Goal: Information Seeking & Learning: Check status

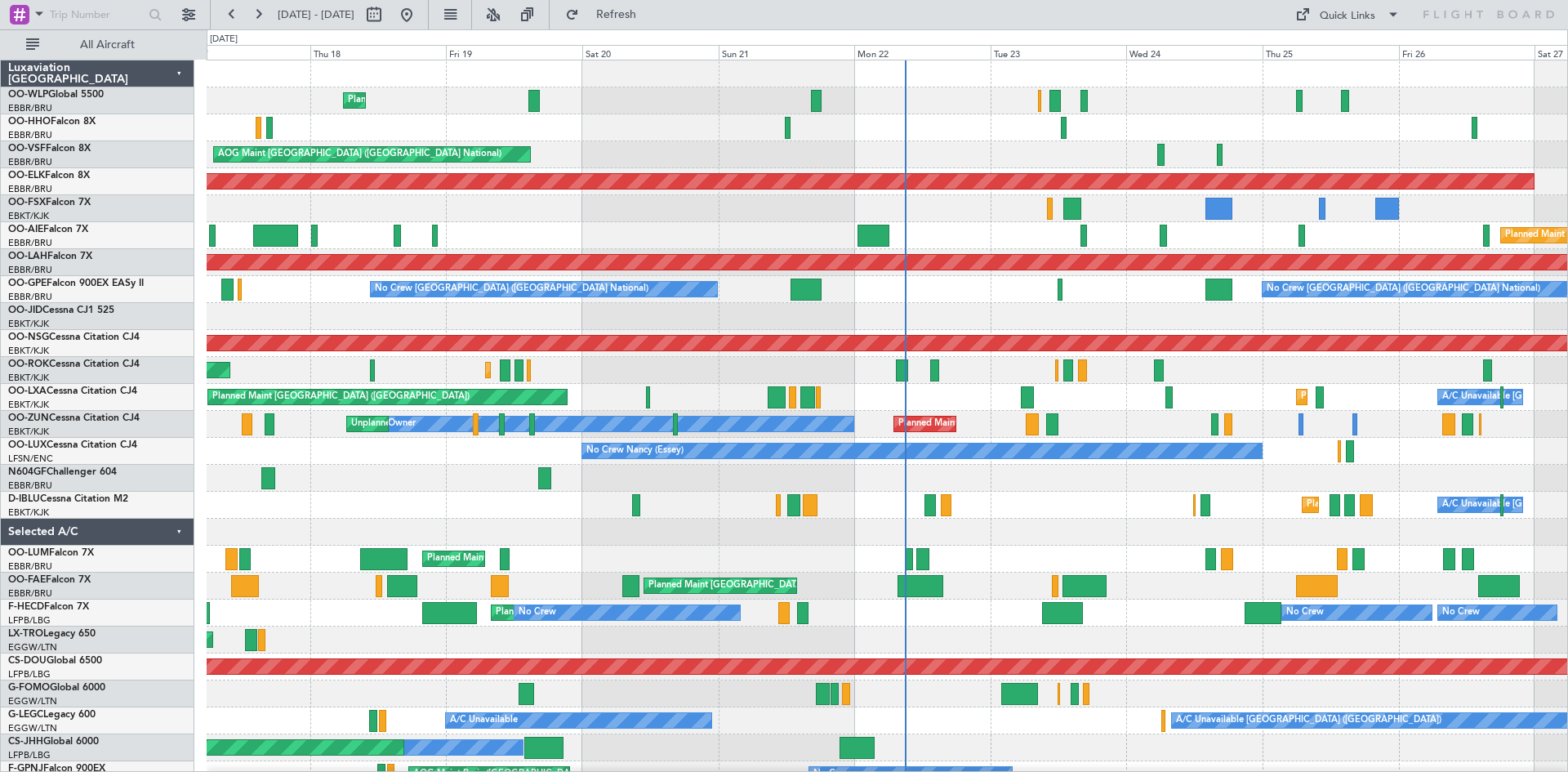
click at [907, 387] on div "Planned Maint Kortrijk-[GEOGRAPHIC_DATA] A/C Unavailable [GEOGRAPHIC_DATA] ([GE…" at bounding box center [886, 397] width 1361 height 27
click at [387, 12] on button at bounding box center [374, 15] width 26 height 26
select select "9"
select select "2025"
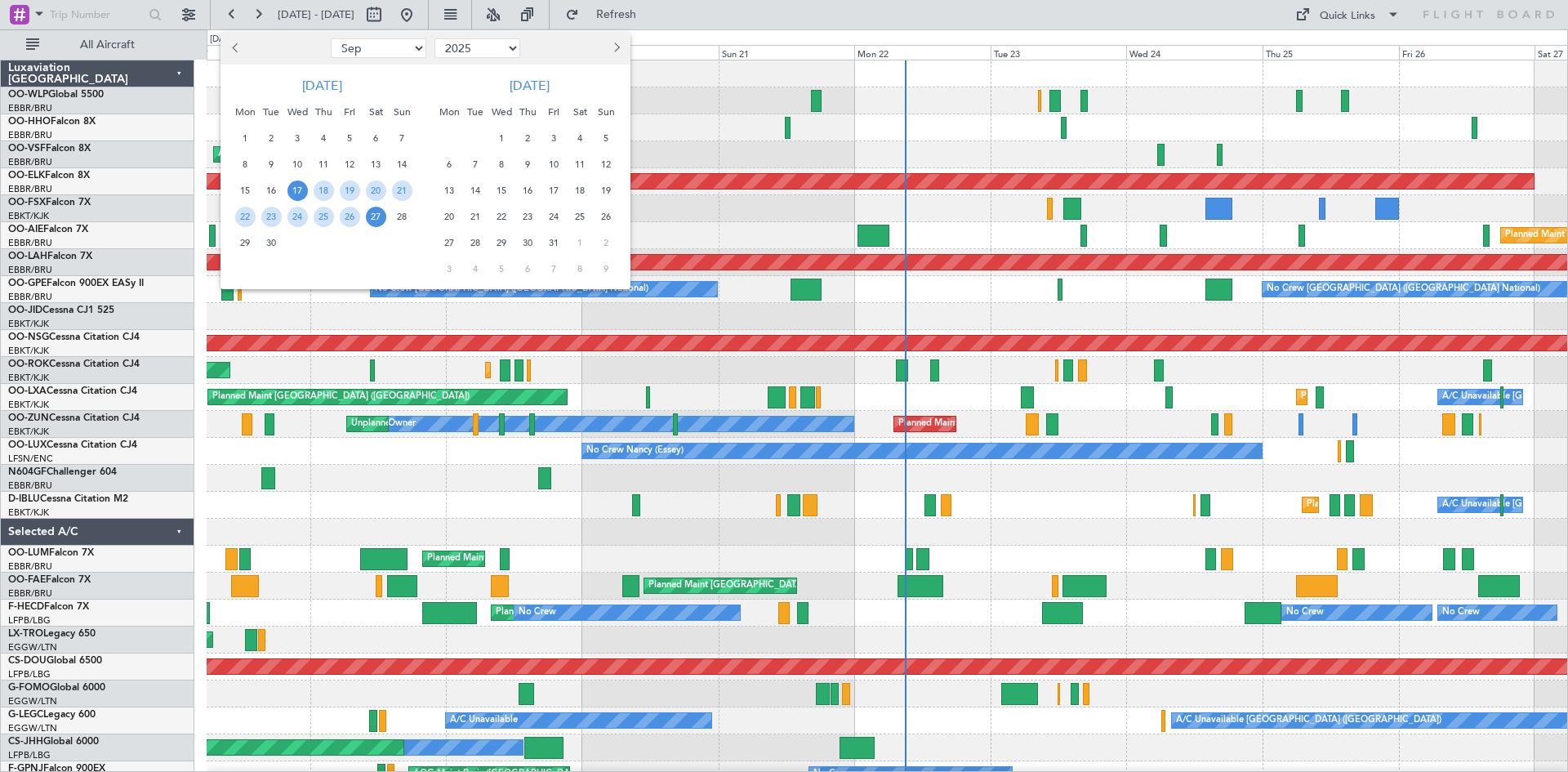
click at [300, 194] on span "17" at bounding box center [297, 191] width 20 height 20
click at [503, 144] on span "1" at bounding box center [501, 139] width 20 height 20
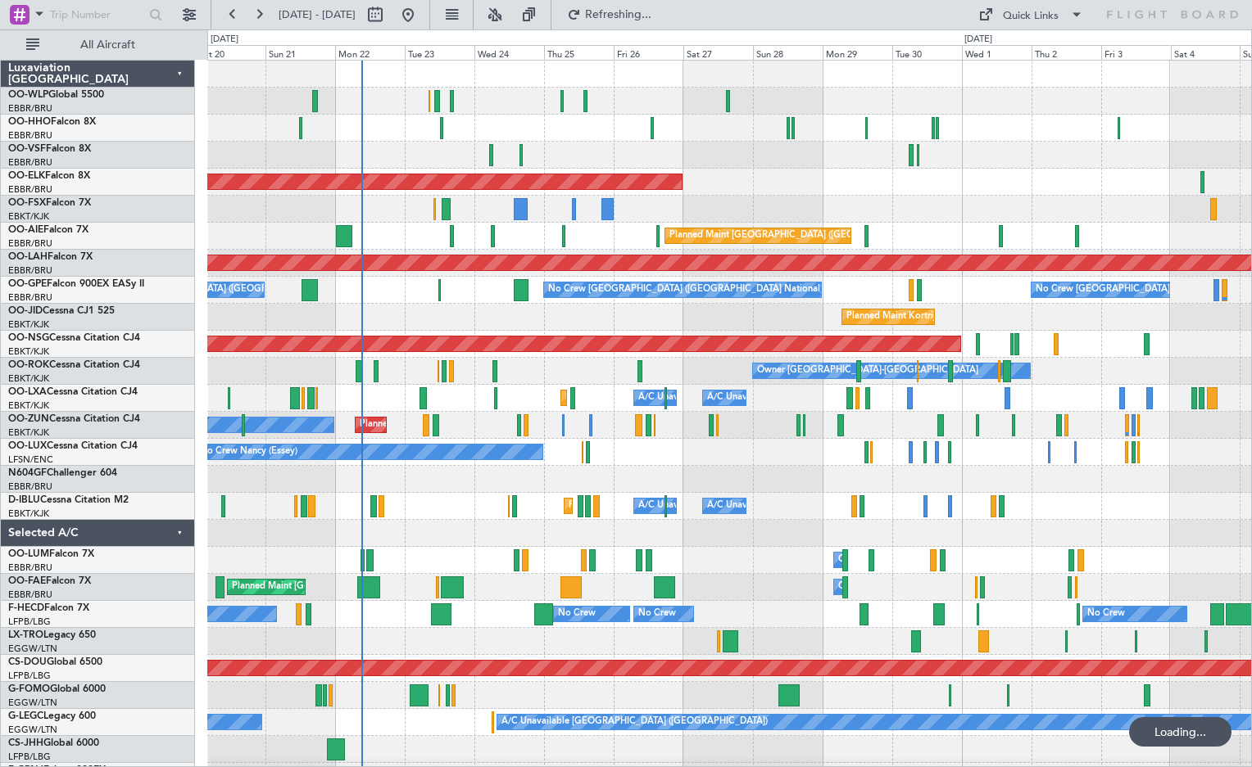
click at [769, 482] on div at bounding box center [729, 479] width 1044 height 27
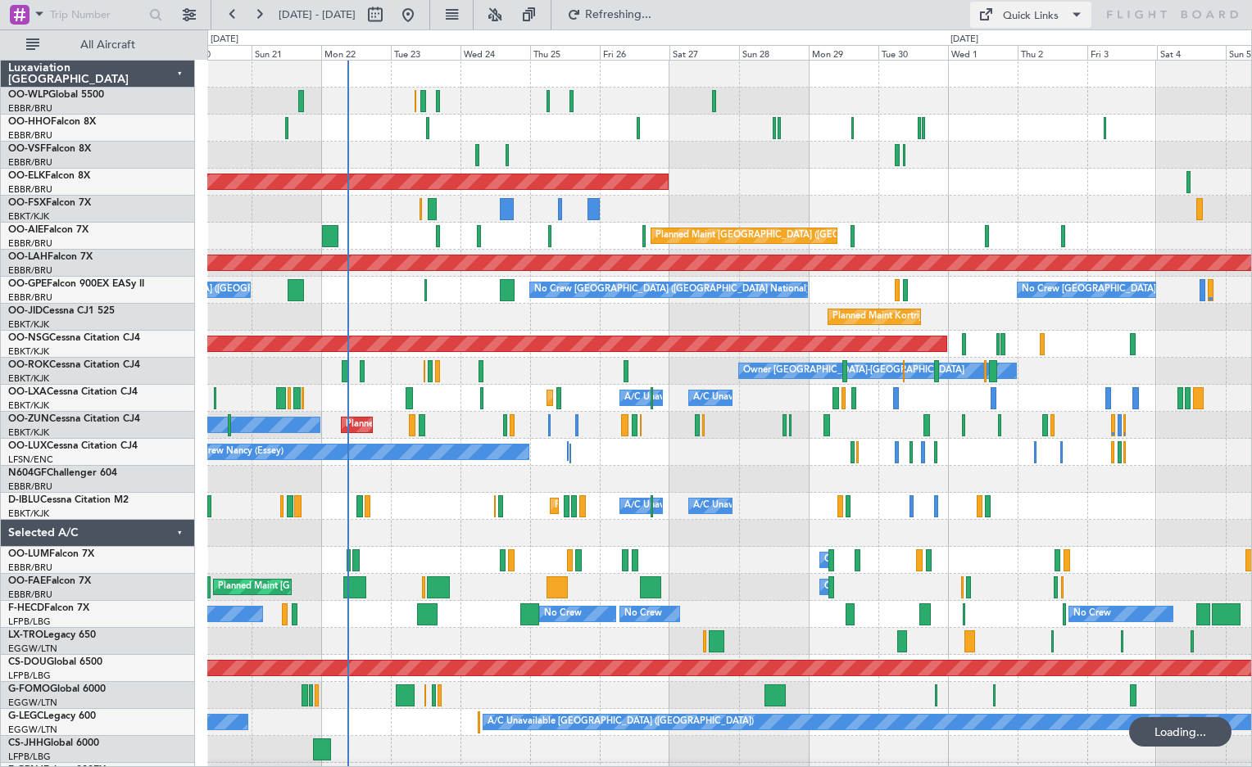
click at [1033, 24] on div "Quick Links" at bounding box center [1031, 16] width 56 height 16
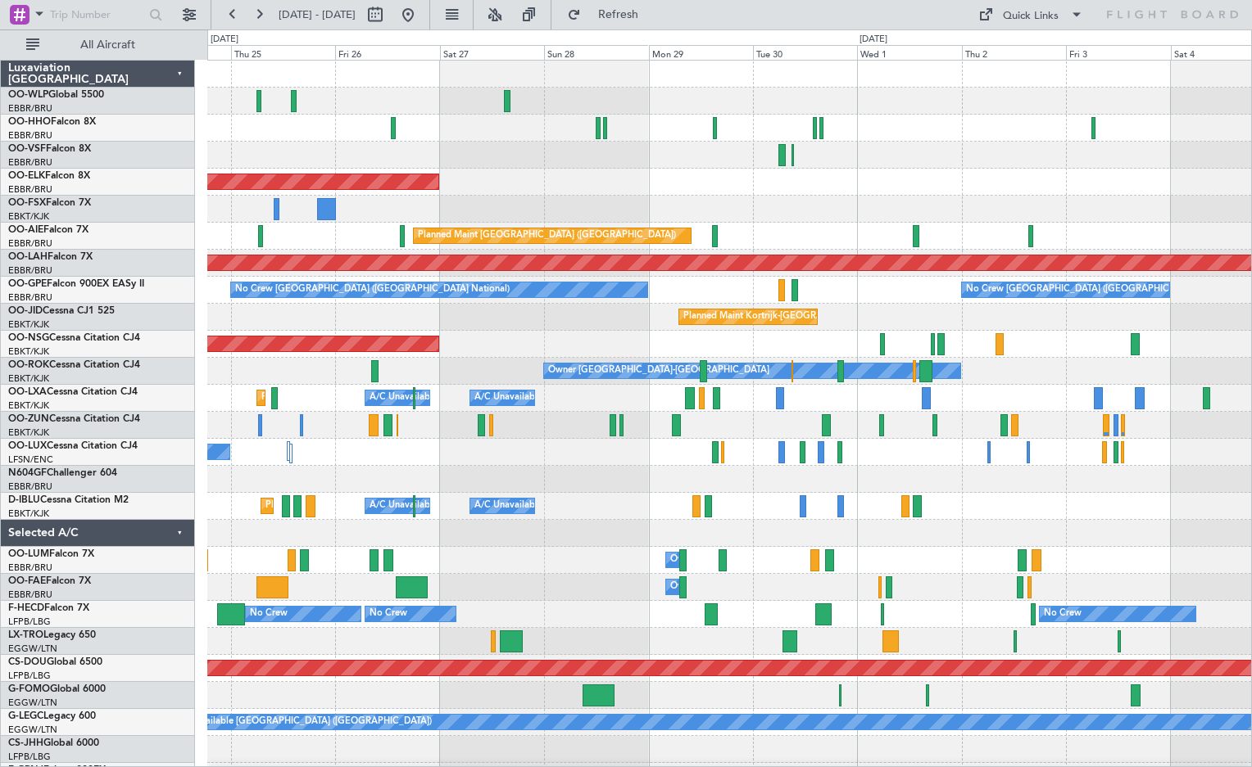
click at [175, 379] on div "Planned Maint Kortrijk-[GEOGRAPHIC_DATA] Planned Maint [GEOGRAPHIC_DATA] ([GEOG…" at bounding box center [626, 398] width 1252 height 738
click at [1053, 16] on div "Quick Links" at bounding box center [1031, 16] width 56 height 16
drag, startPoint x: 1053, startPoint y: 16, endPoint x: 1035, endPoint y: 46, distance: 35.3
click at [1035, 46] on button "Trip Builder" at bounding box center [1031, 53] width 123 height 39
click at [1031, 29] on div "Quick Links" at bounding box center [1093, 14] width 316 height 29
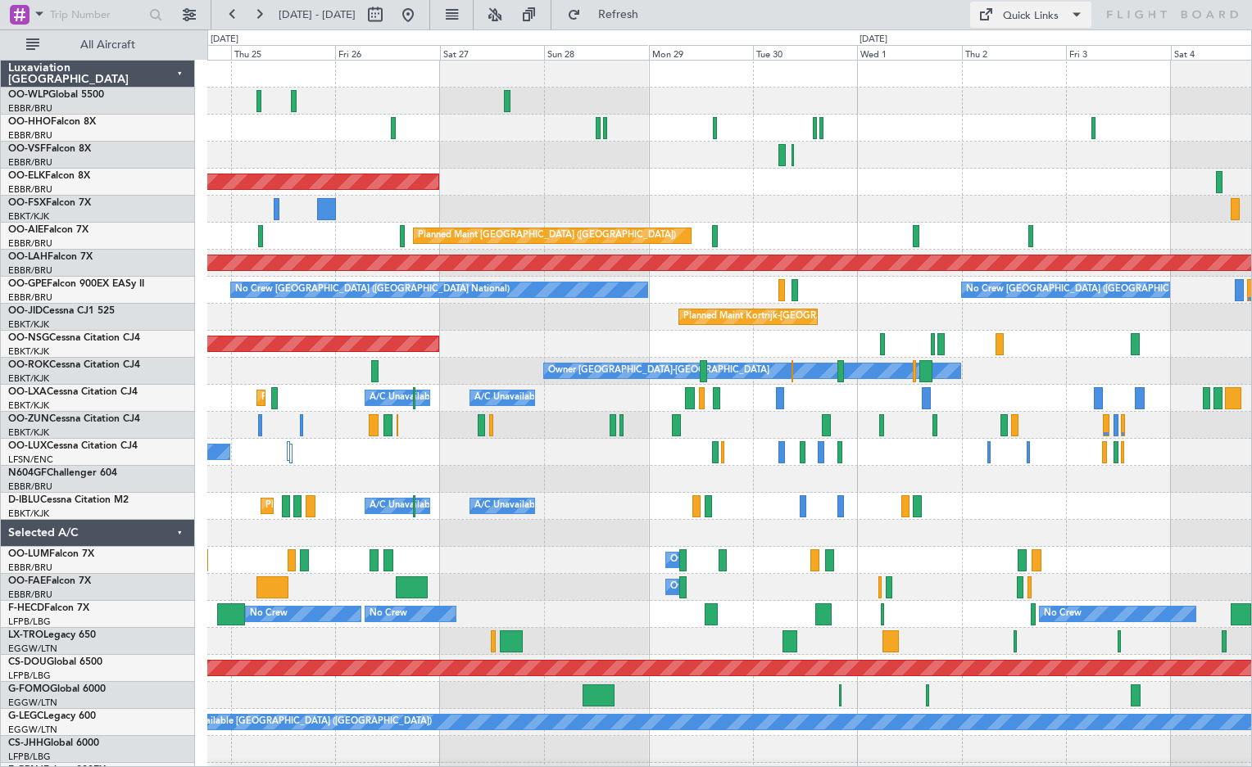
click at [1026, 14] on div "Quick Links" at bounding box center [1031, 16] width 56 height 16
click at [1027, 48] on button "Trip Builder" at bounding box center [1031, 53] width 123 height 39
click at [653, 13] on span "Refresh" at bounding box center [618, 14] width 69 height 11
click at [653, 15] on span "Refresh" at bounding box center [618, 14] width 69 height 11
click at [658, 24] on button "Refresh" at bounding box center [608, 15] width 98 height 26
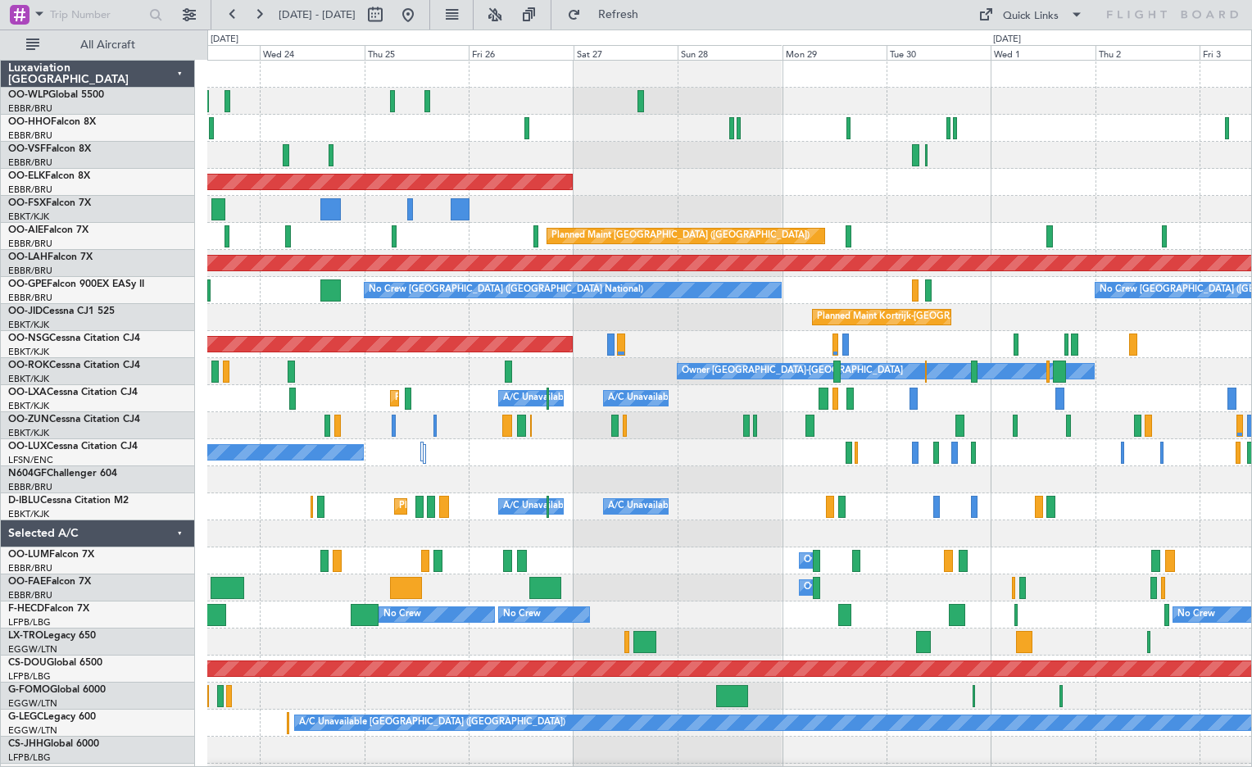
click at [567, 364] on div "Planned Maint Kortrijk-[GEOGRAPHIC_DATA] Planned Maint [GEOGRAPHIC_DATA] ([GEOG…" at bounding box center [729, 453] width 1044 height 784
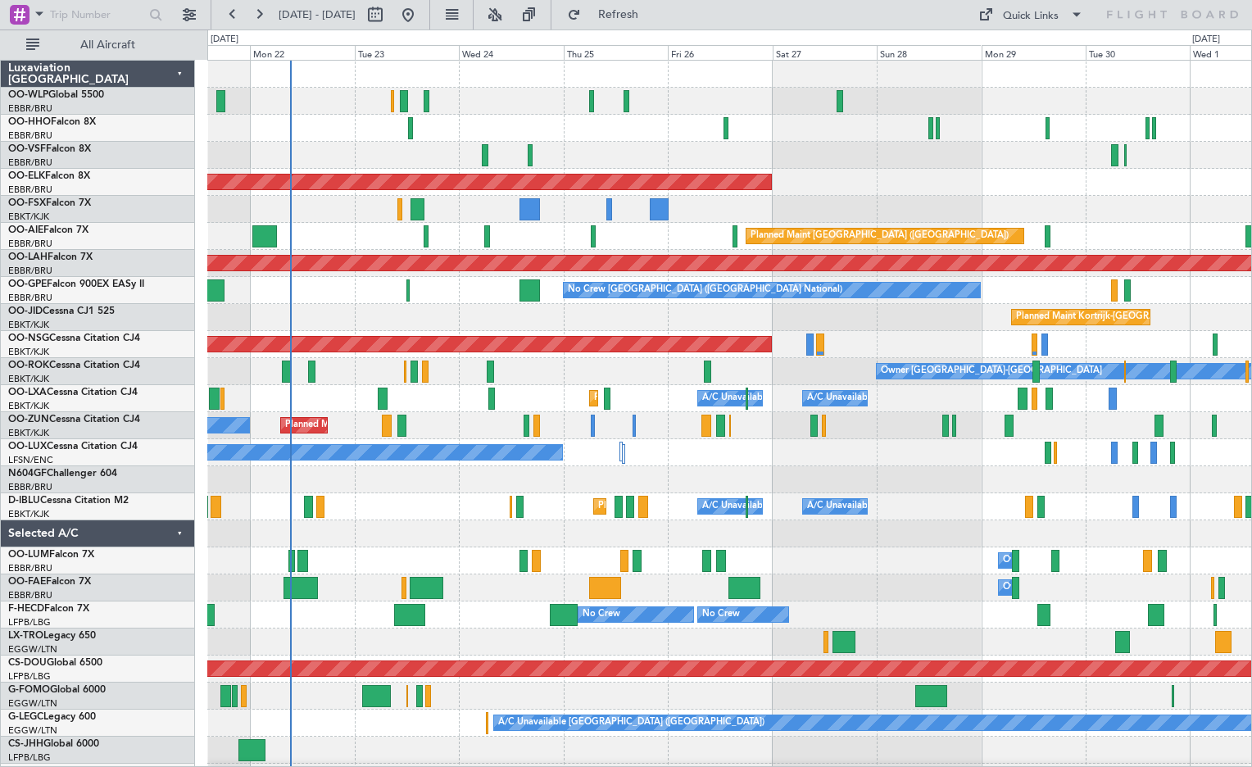
click at [589, 446] on div "AOG Maint [GEOGRAPHIC_DATA] ([GEOGRAPHIC_DATA] National) Planned Maint [GEOGRAP…" at bounding box center [729, 453] width 1044 height 784
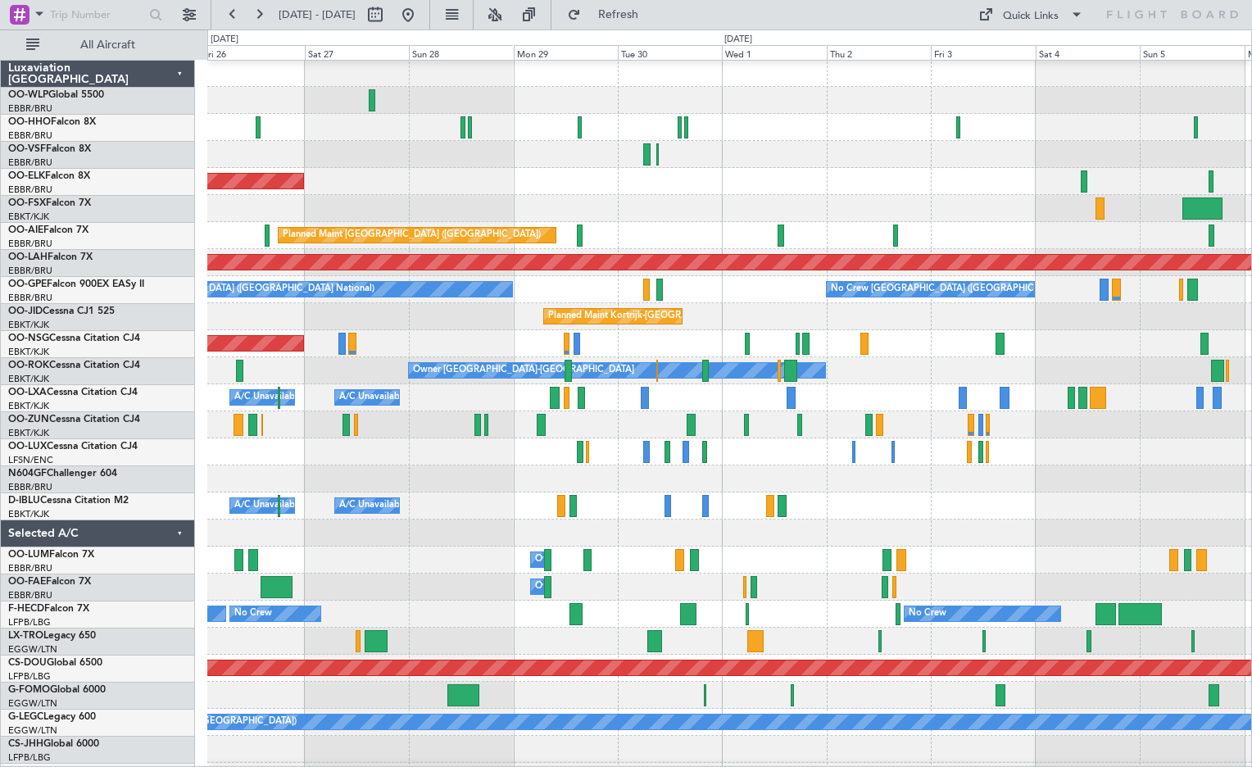
scroll to position [1, 0]
click at [424, 446] on div "No Crew Nancy (Essey)" at bounding box center [729, 451] width 1044 height 27
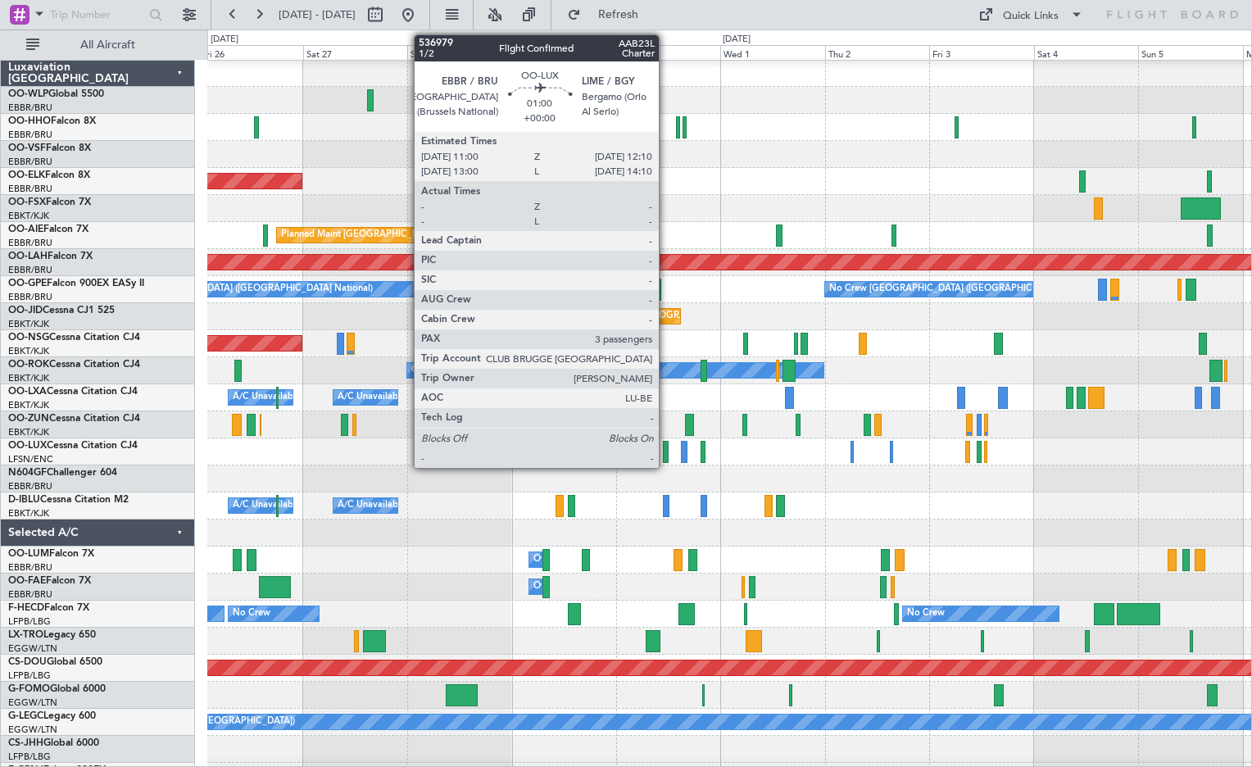
click at [666, 456] on div at bounding box center [666, 452] width 6 height 22
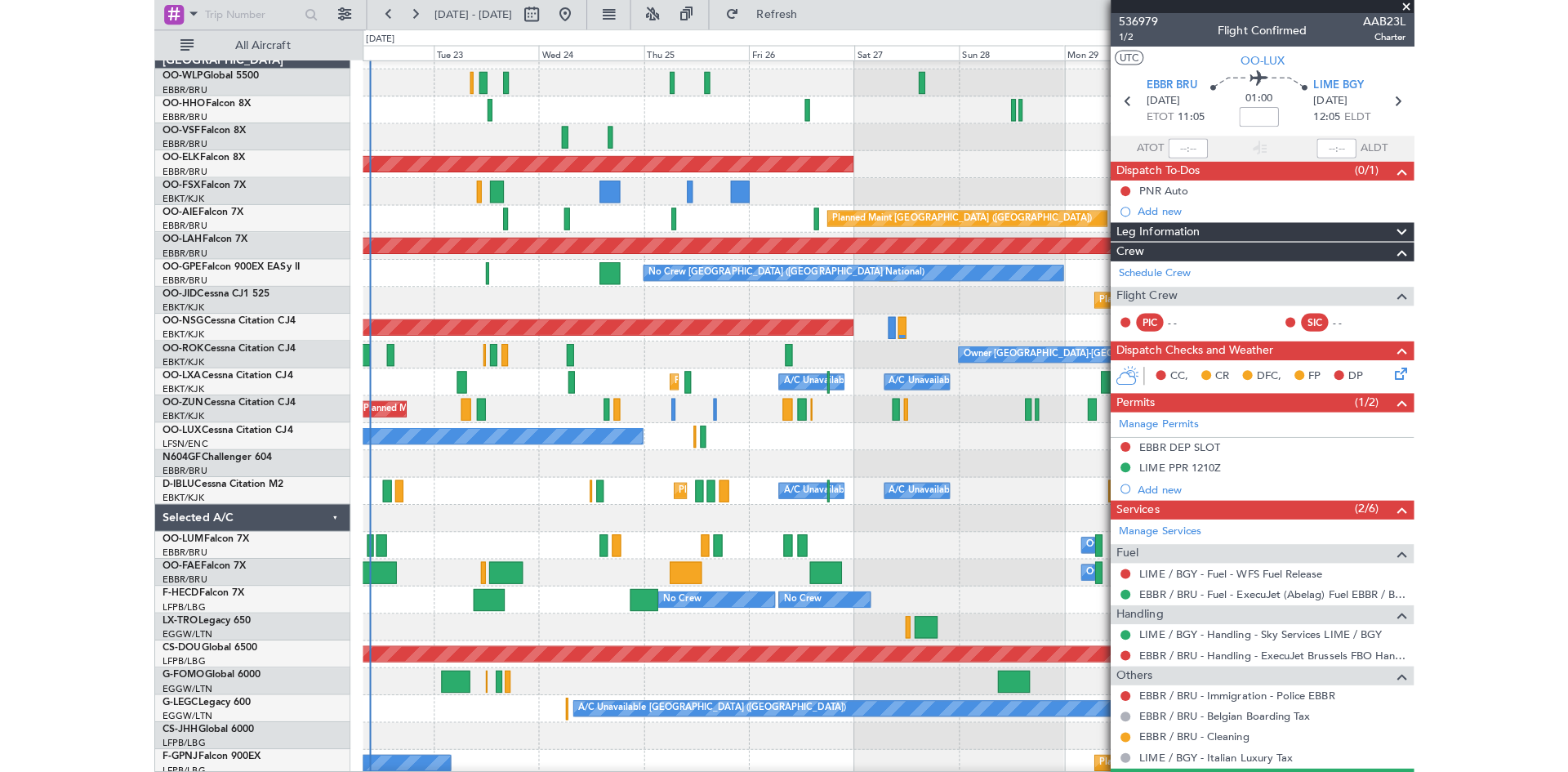
scroll to position [38, 0]
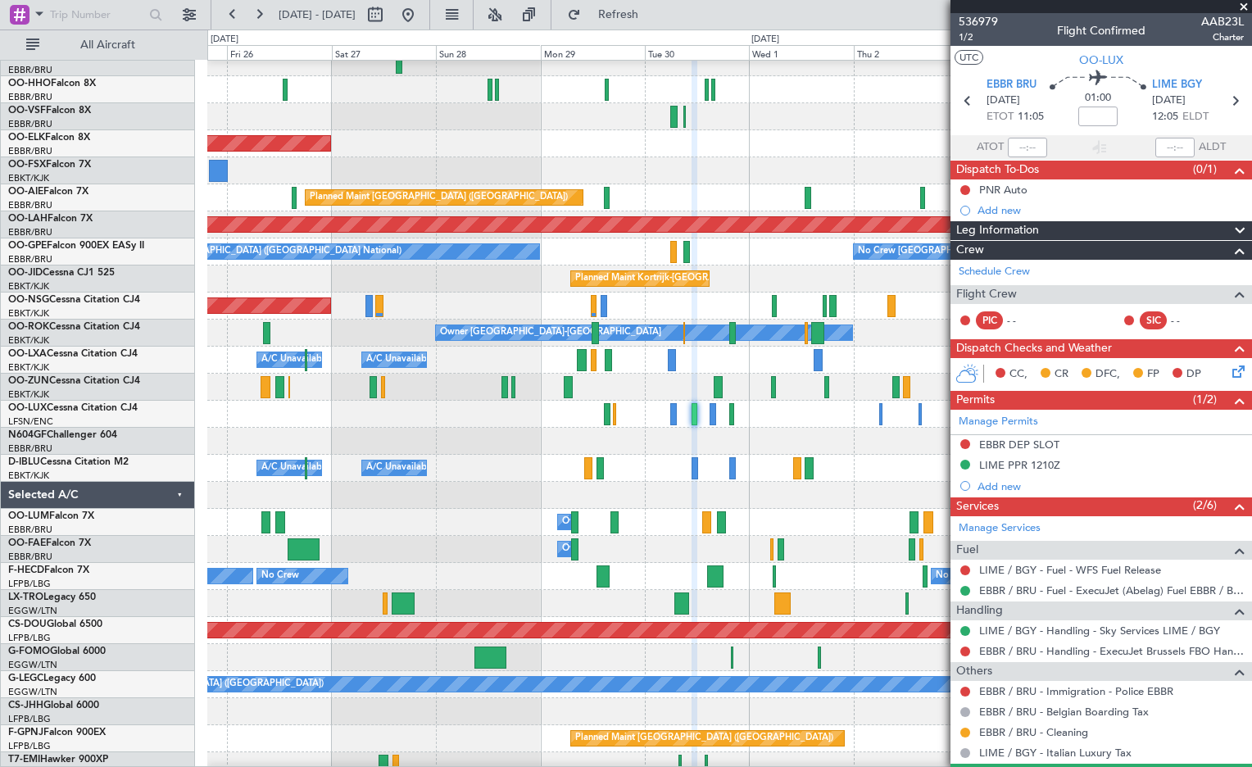
click at [630, 396] on div at bounding box center [729, 387] width 1044 height 27
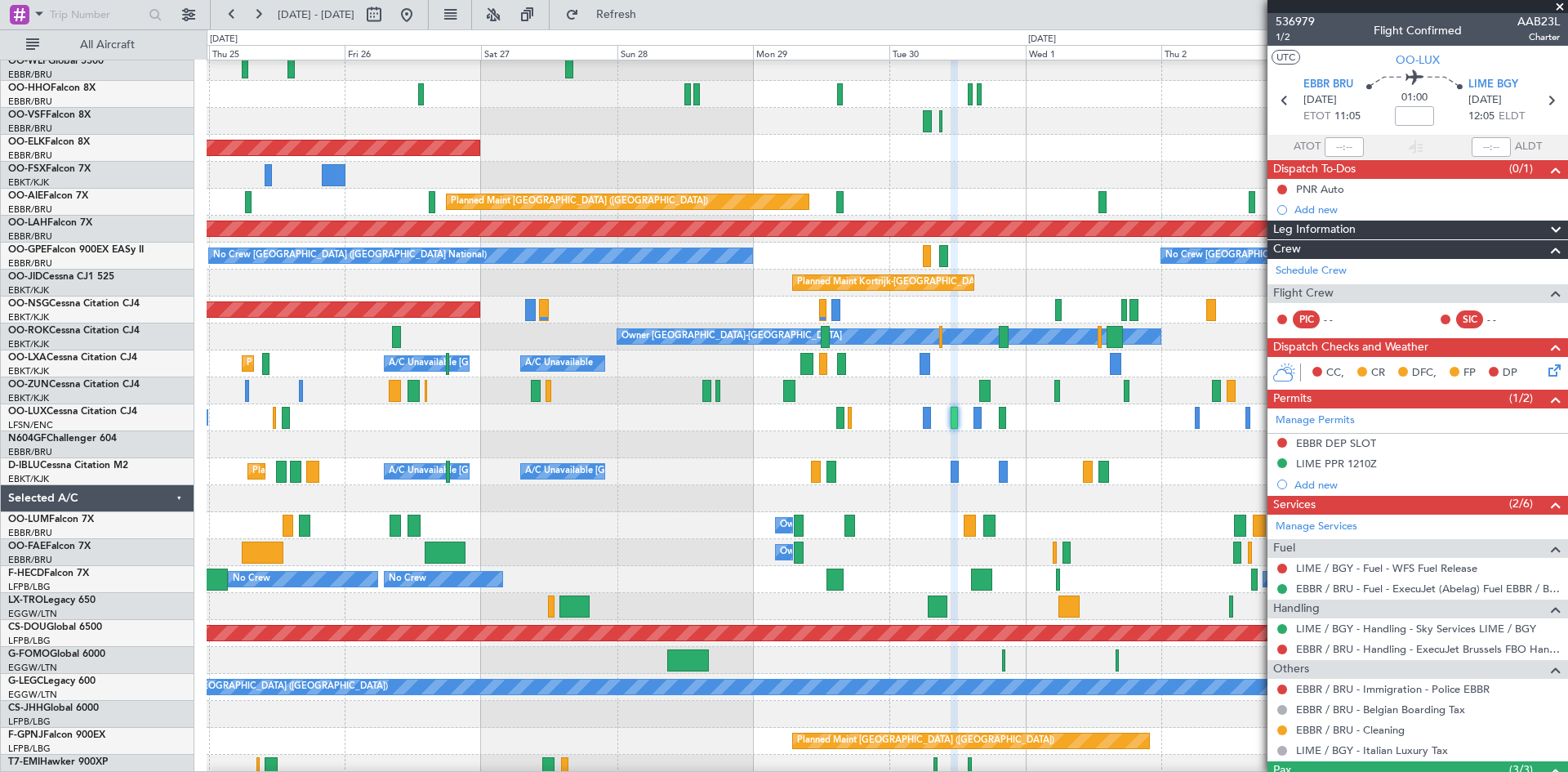
scroll to position [34, 0]
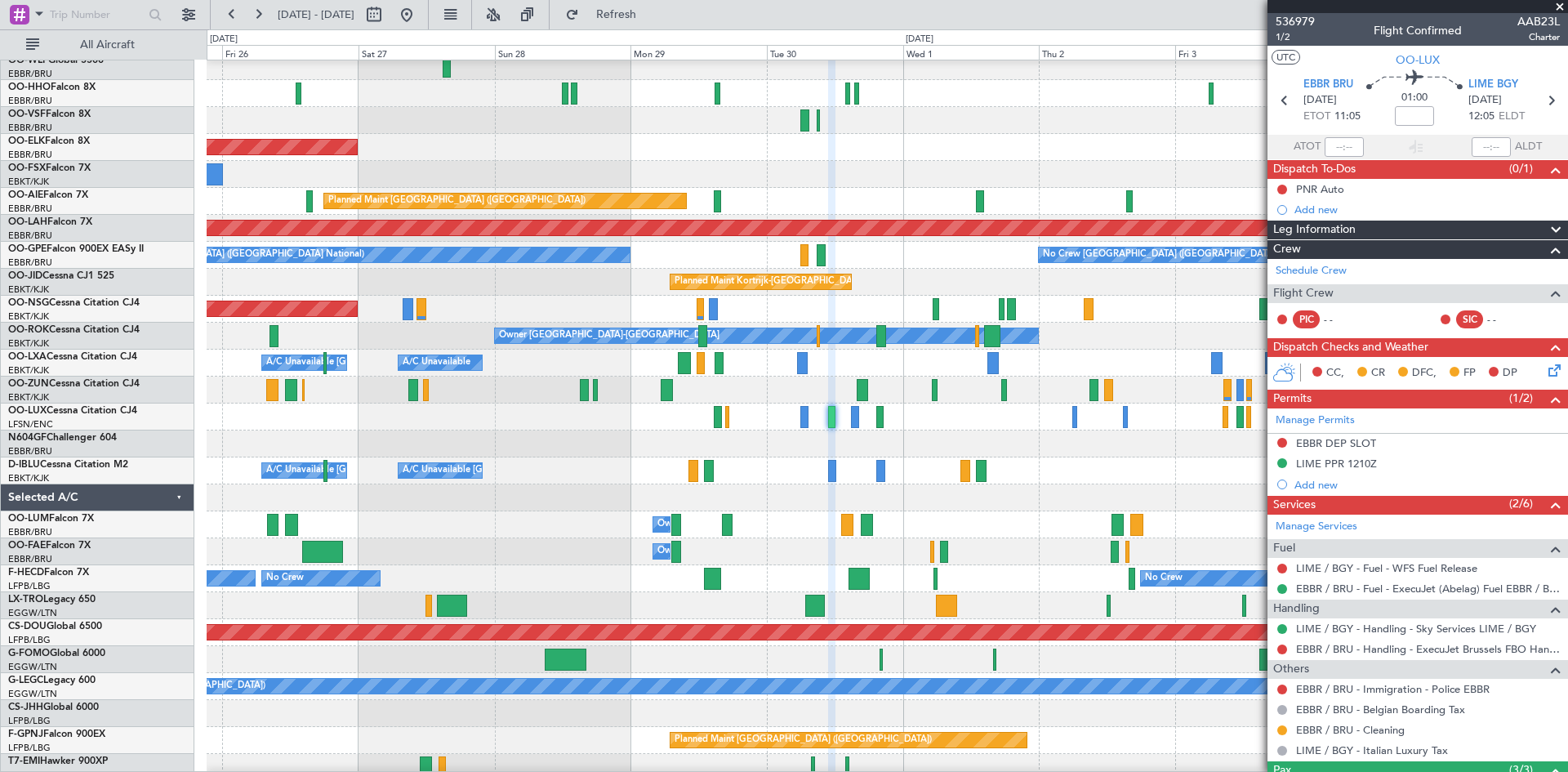
click at [592, 421] on div "No Crew Nancy (Essey)" at bounding box center [886, 417] width 1361 height 27
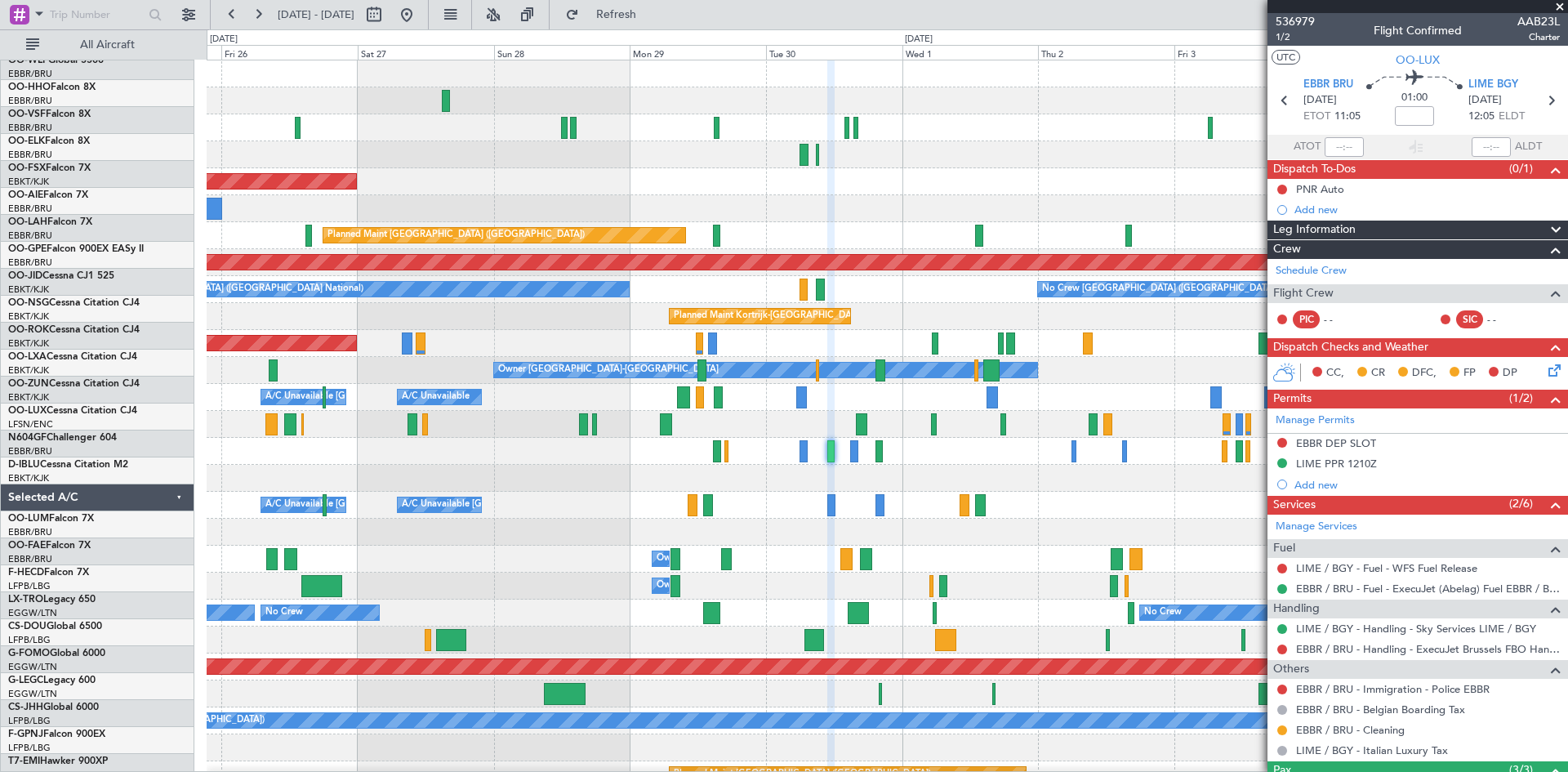
scroll to position [0, 0]
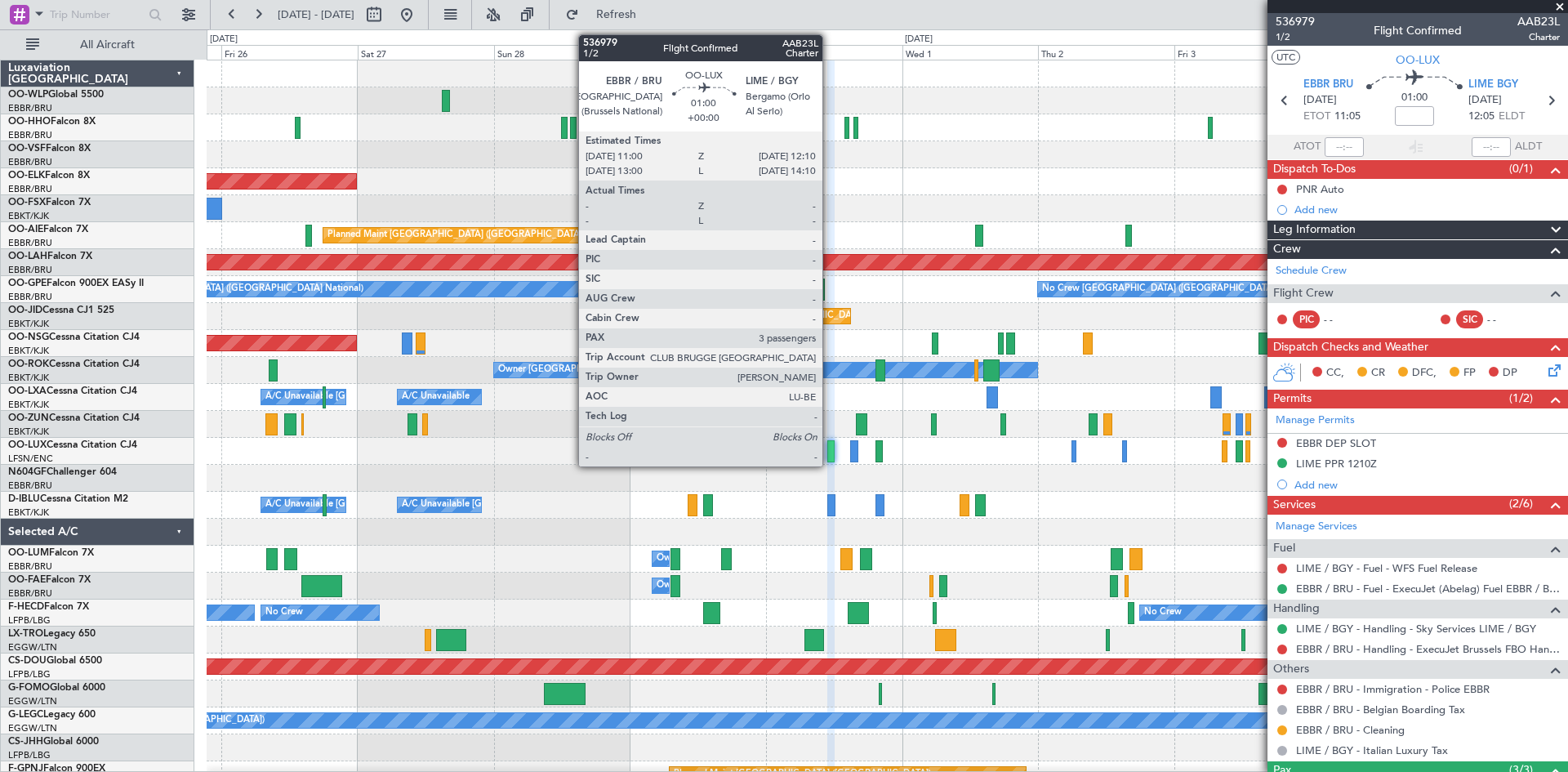
click at [829, 454] on div at bounding box center [830, 451] width 7 height 22
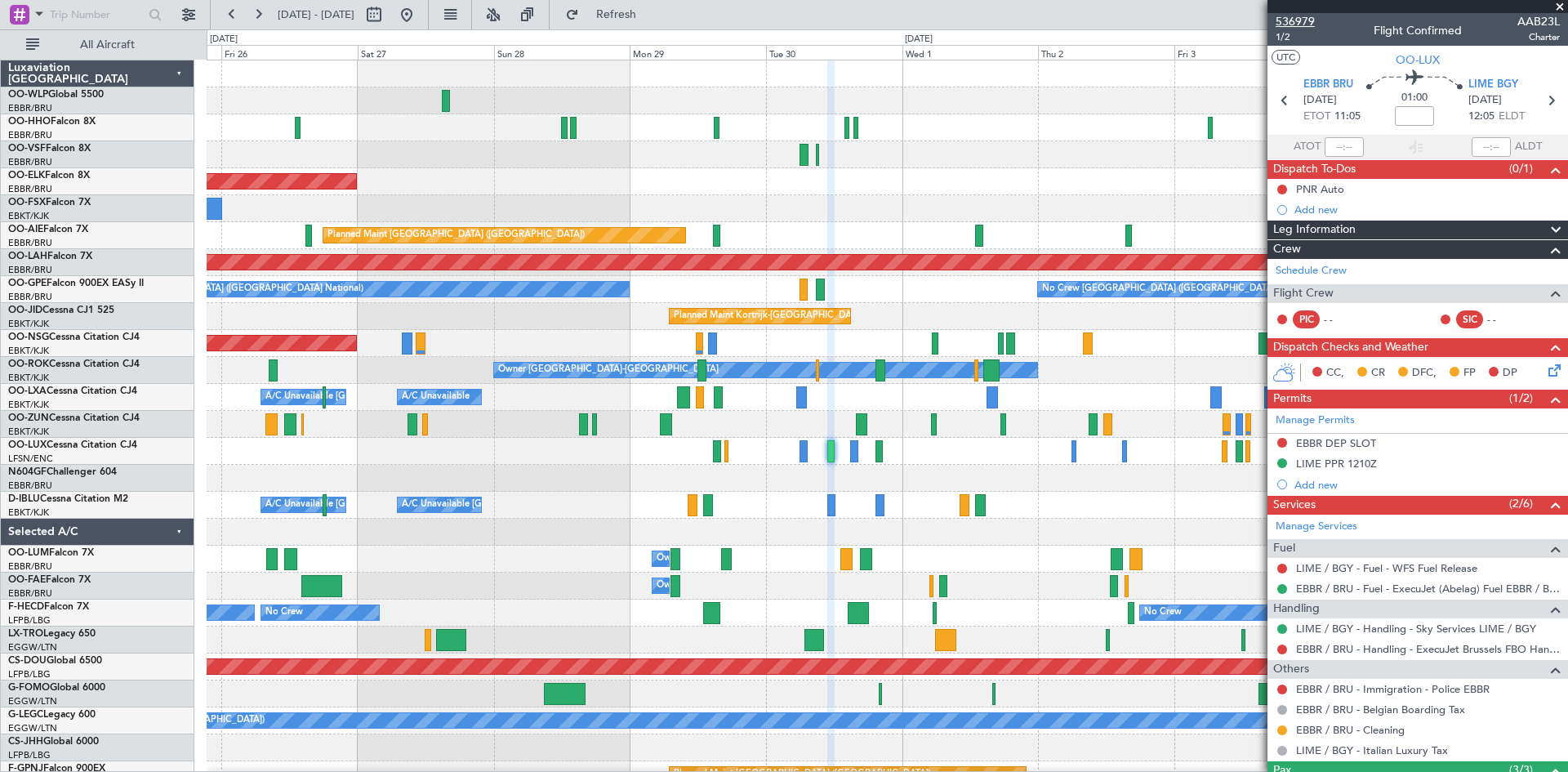
click at [1247, 25] on span "536979" at bounding box center [1294, 21] width 39 height 17
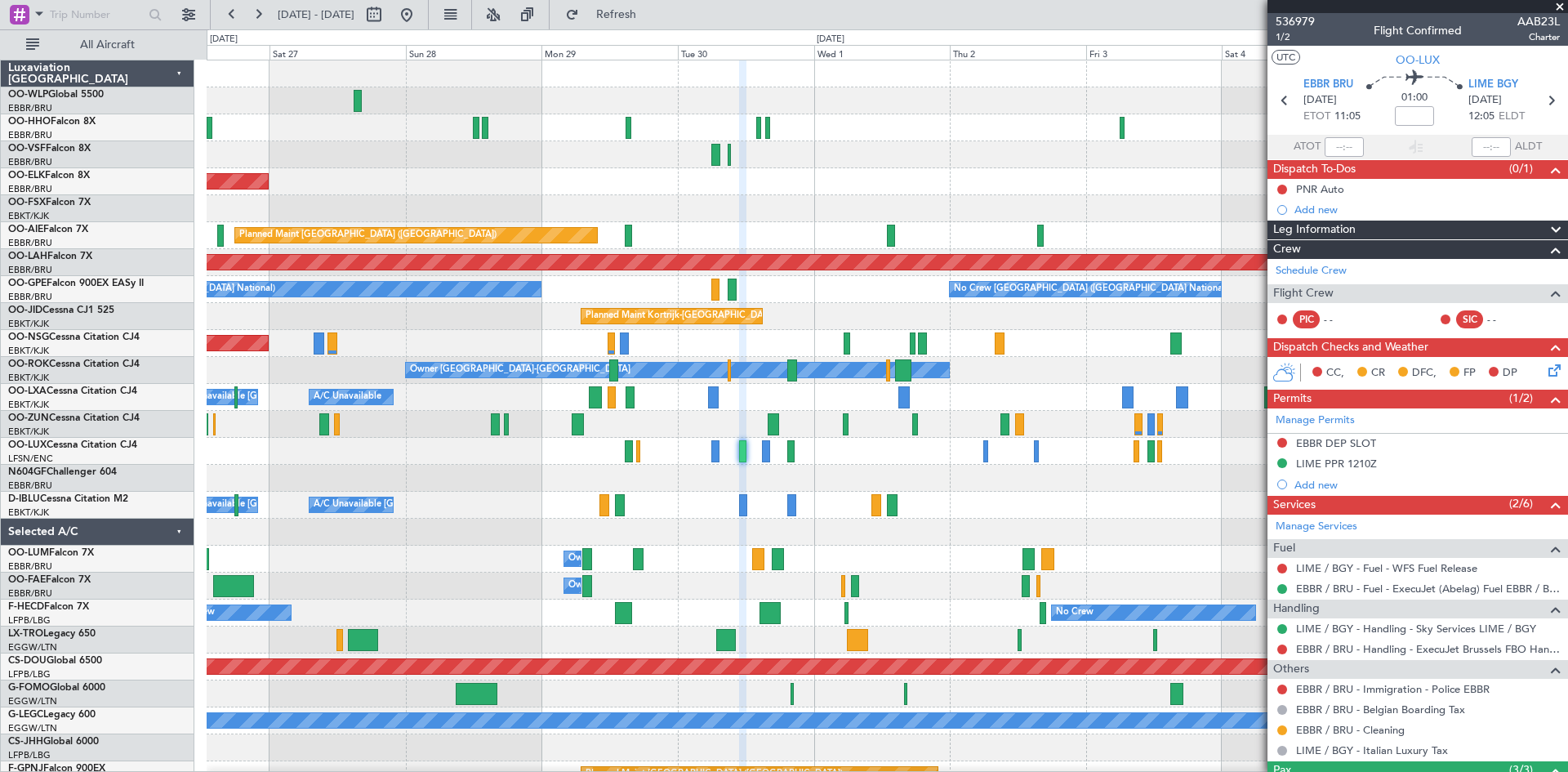
click at [906, 468] on div "Planned Maint Kortrijk-[GEOGRAPHIC_DATA] Planned Maint [GEOGRAPHIC_DATA] ([GEOG…" at bounding box center [886, 452] width 1361 height 782
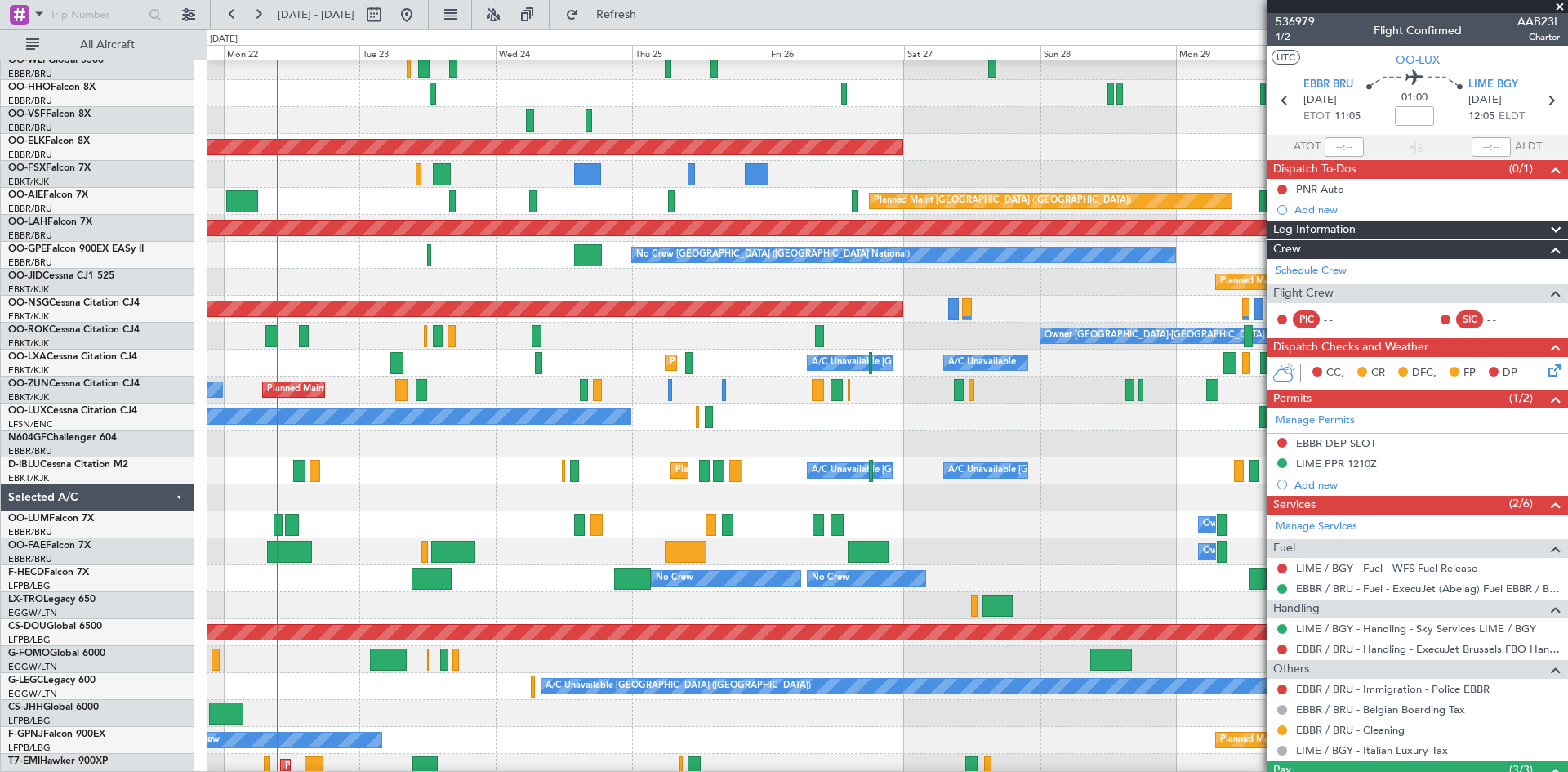
click at [1151, 435] on div at bounding box center [886, 444] width 1361 height 27
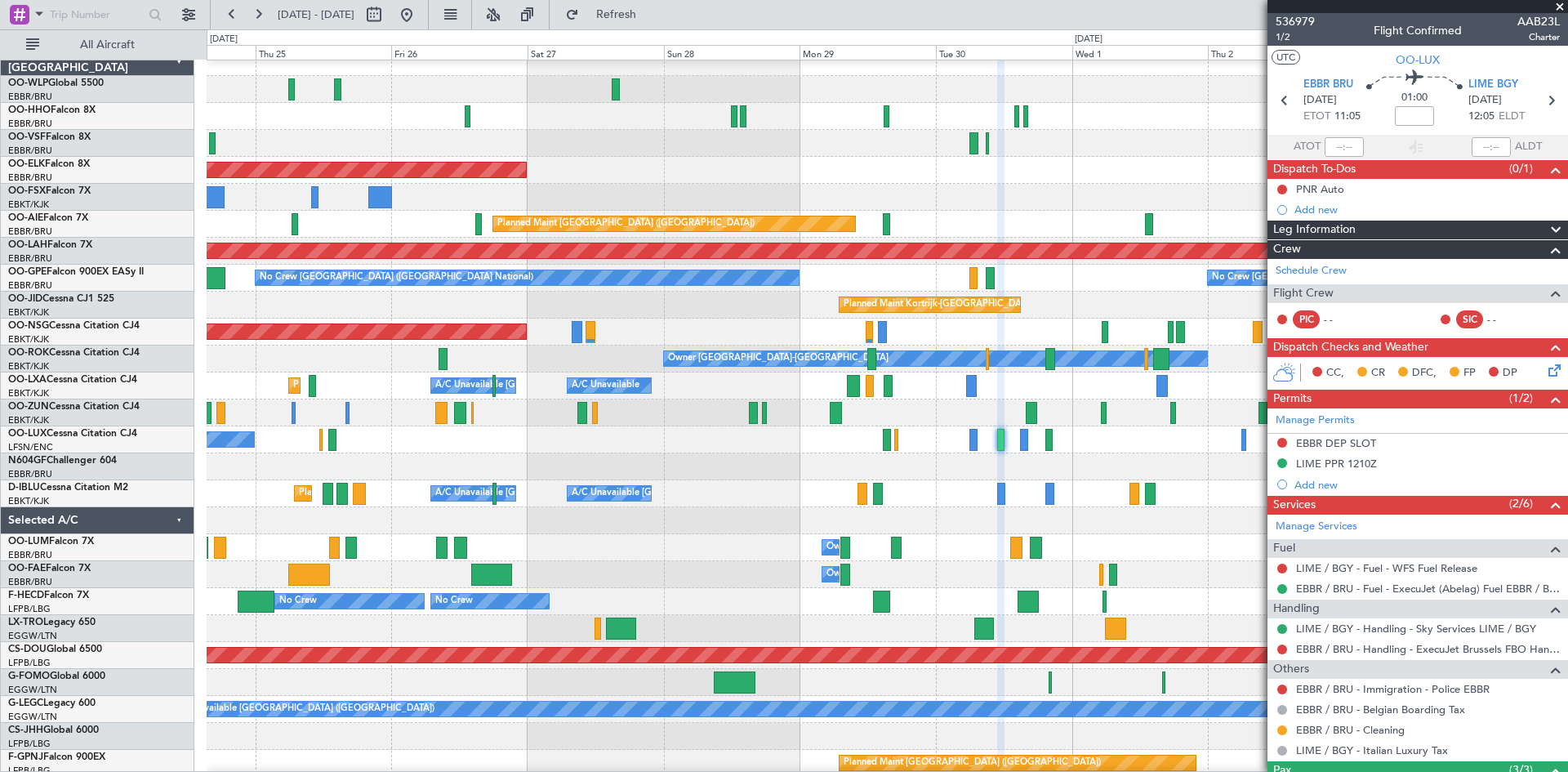
click at [524, 448] on div "No Crew Nancy (Essey)" at bounding box center [886, 440] width 1361 height 27
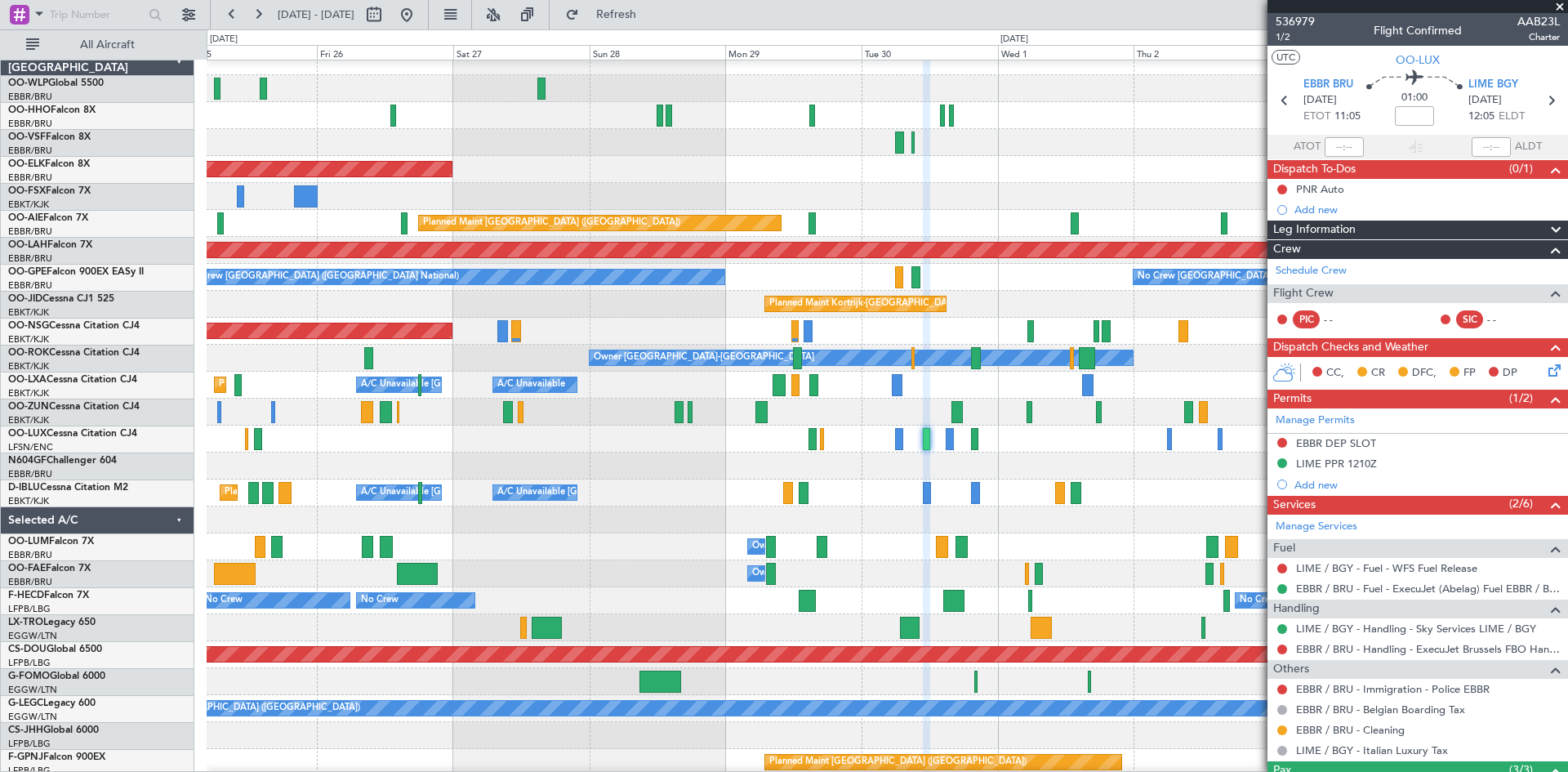
scroll to position [12, 0]
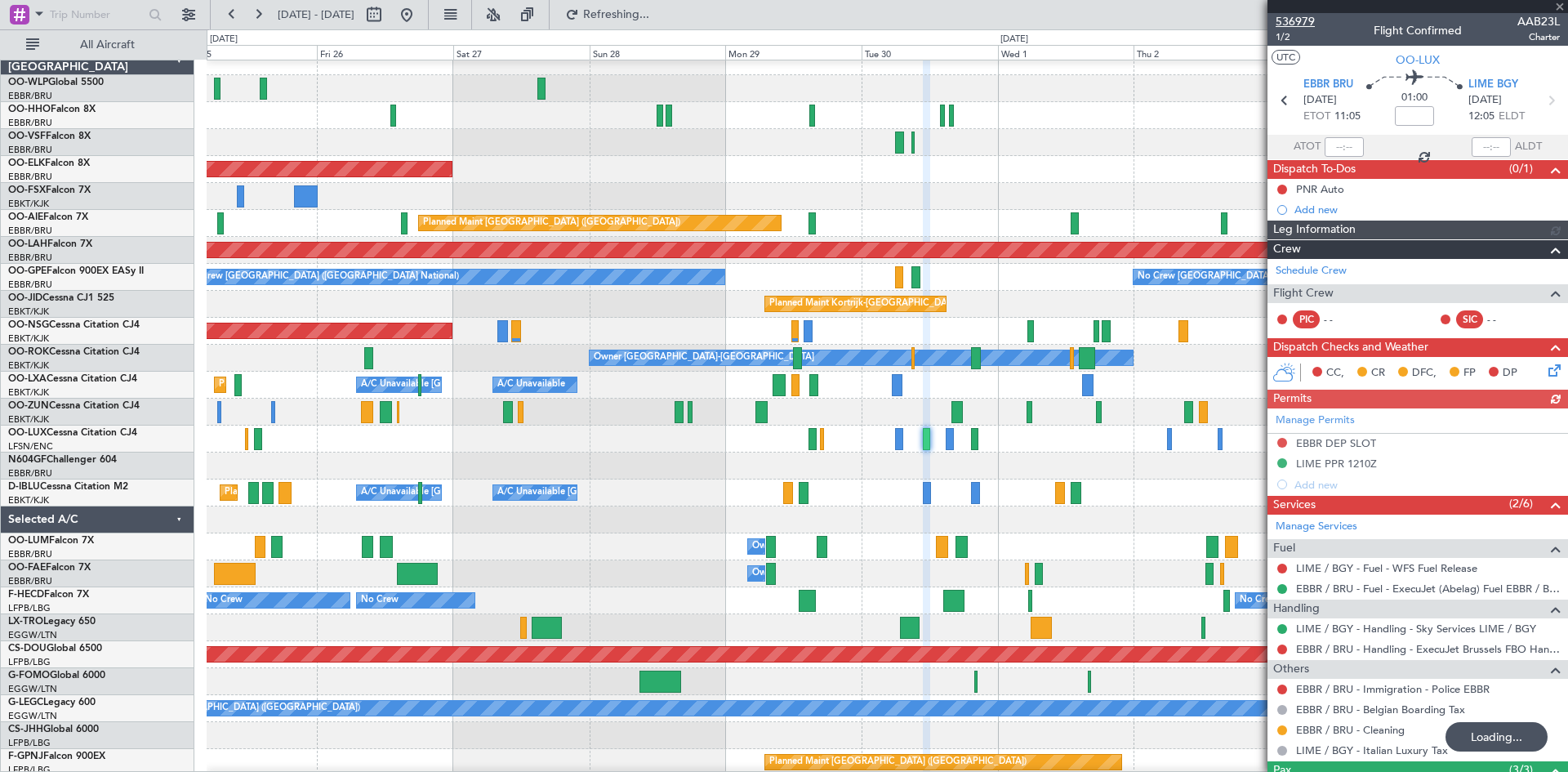
click at [1247, 17] on span "536979" at bounding box center [1294, 21] width 39 height 17
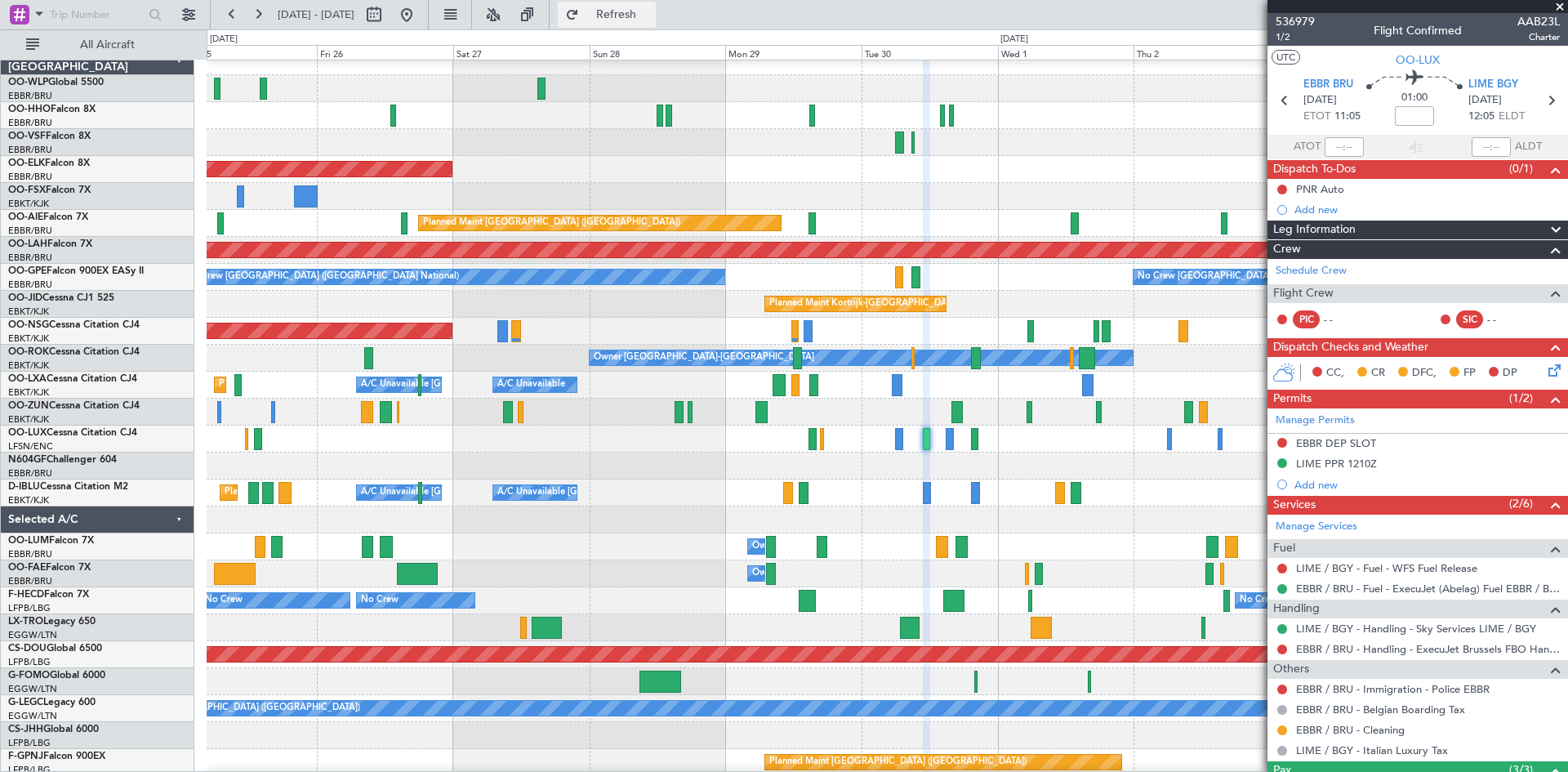
click at [652, 22] on button "Refresh" at bounding box center [606, 15] width 98 height 26
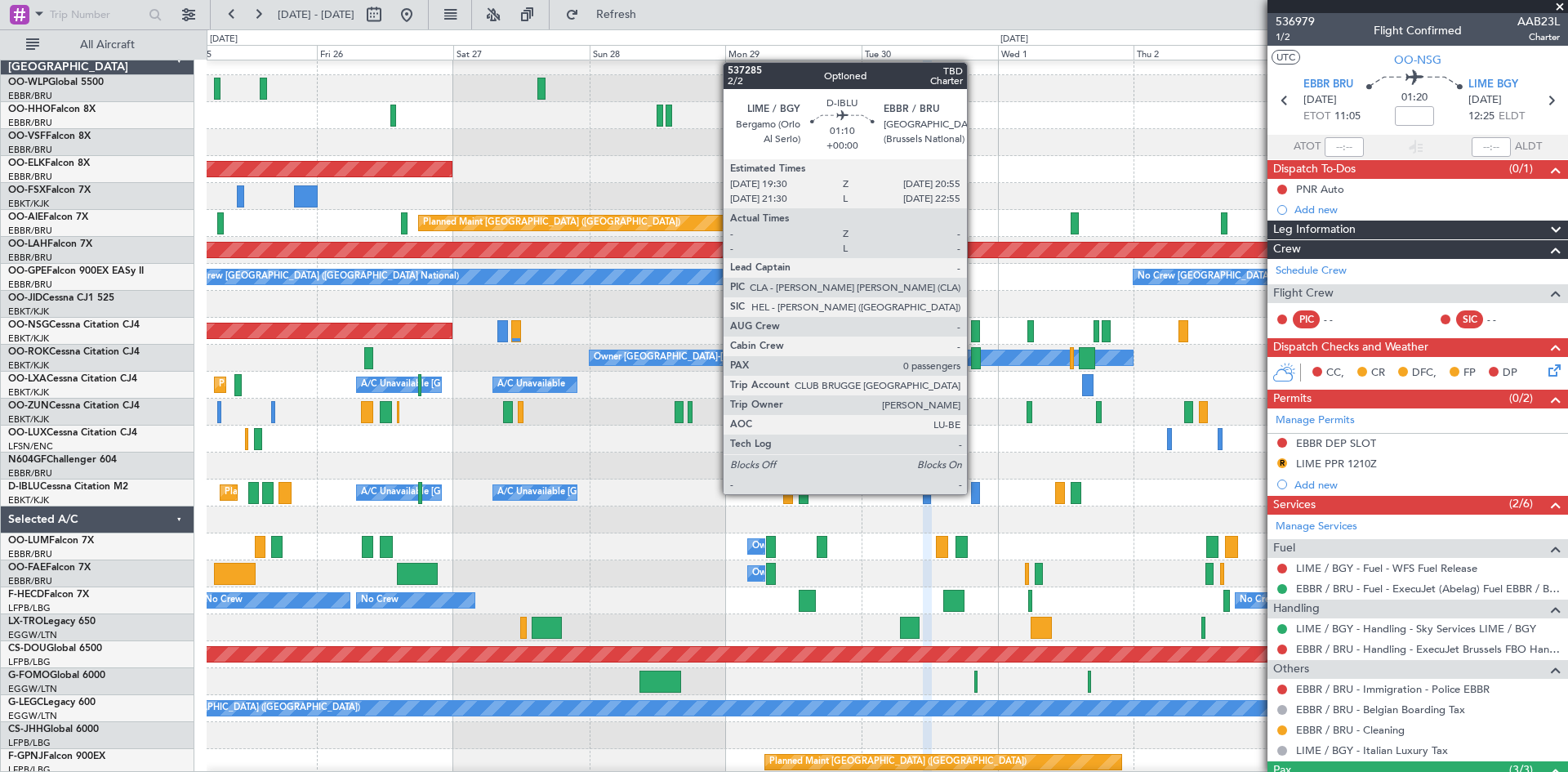
click at [974, 495] on div at bounding box center [975, 493] width 8 height 22
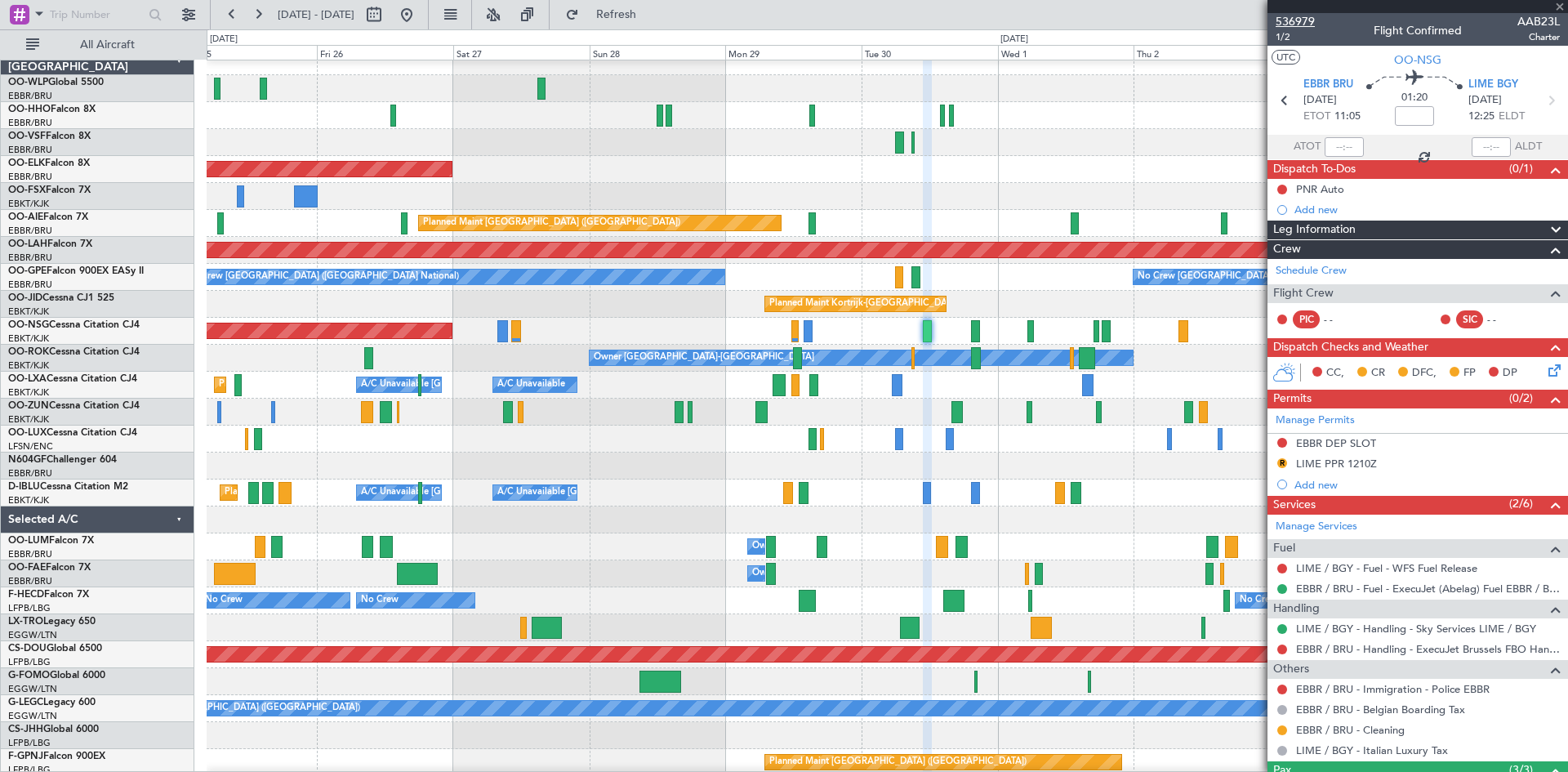
type input "0"
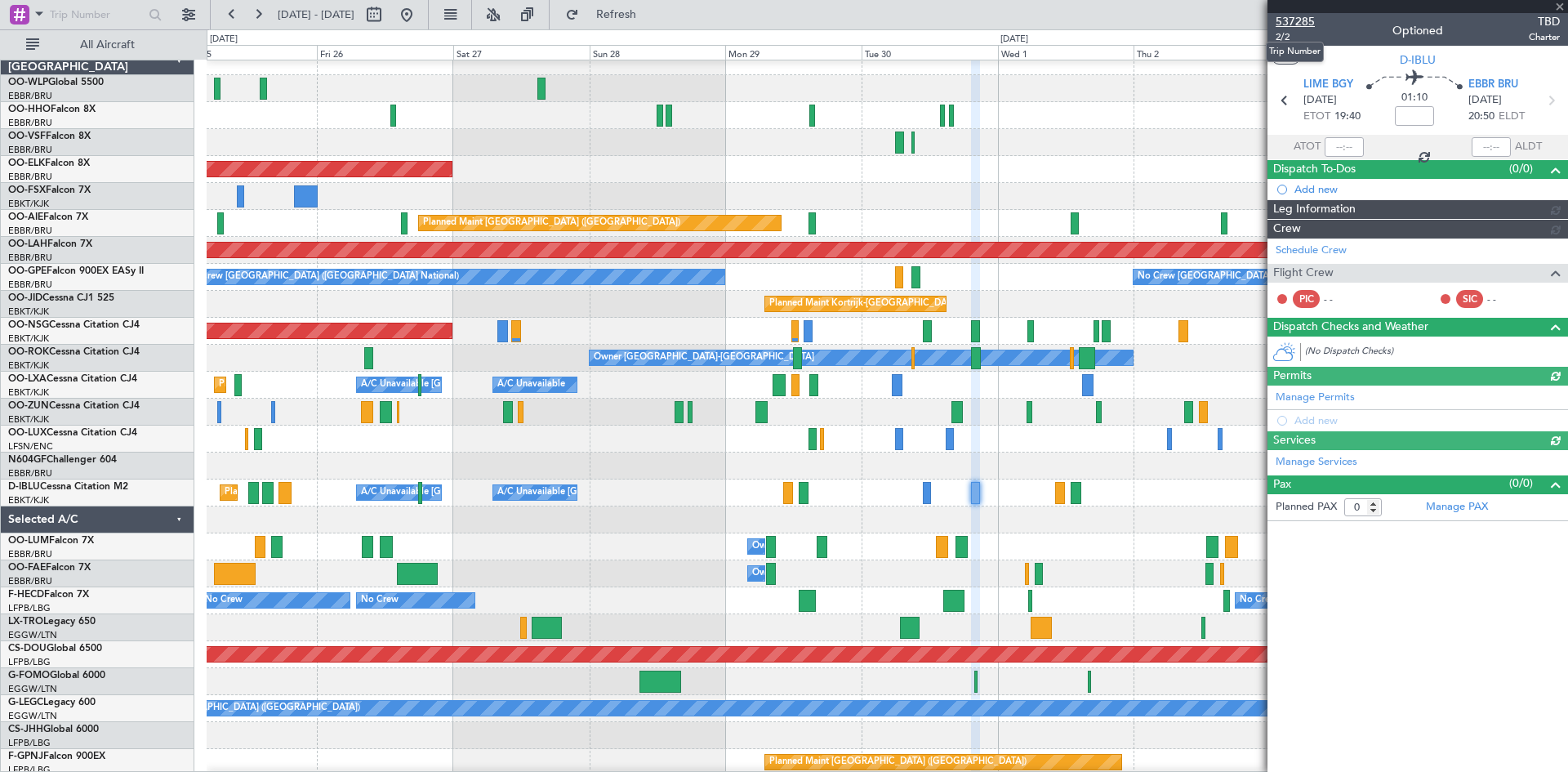
click at [1247, 20] on span "537285" at bounding box center [1294, 21] width 39 height 17
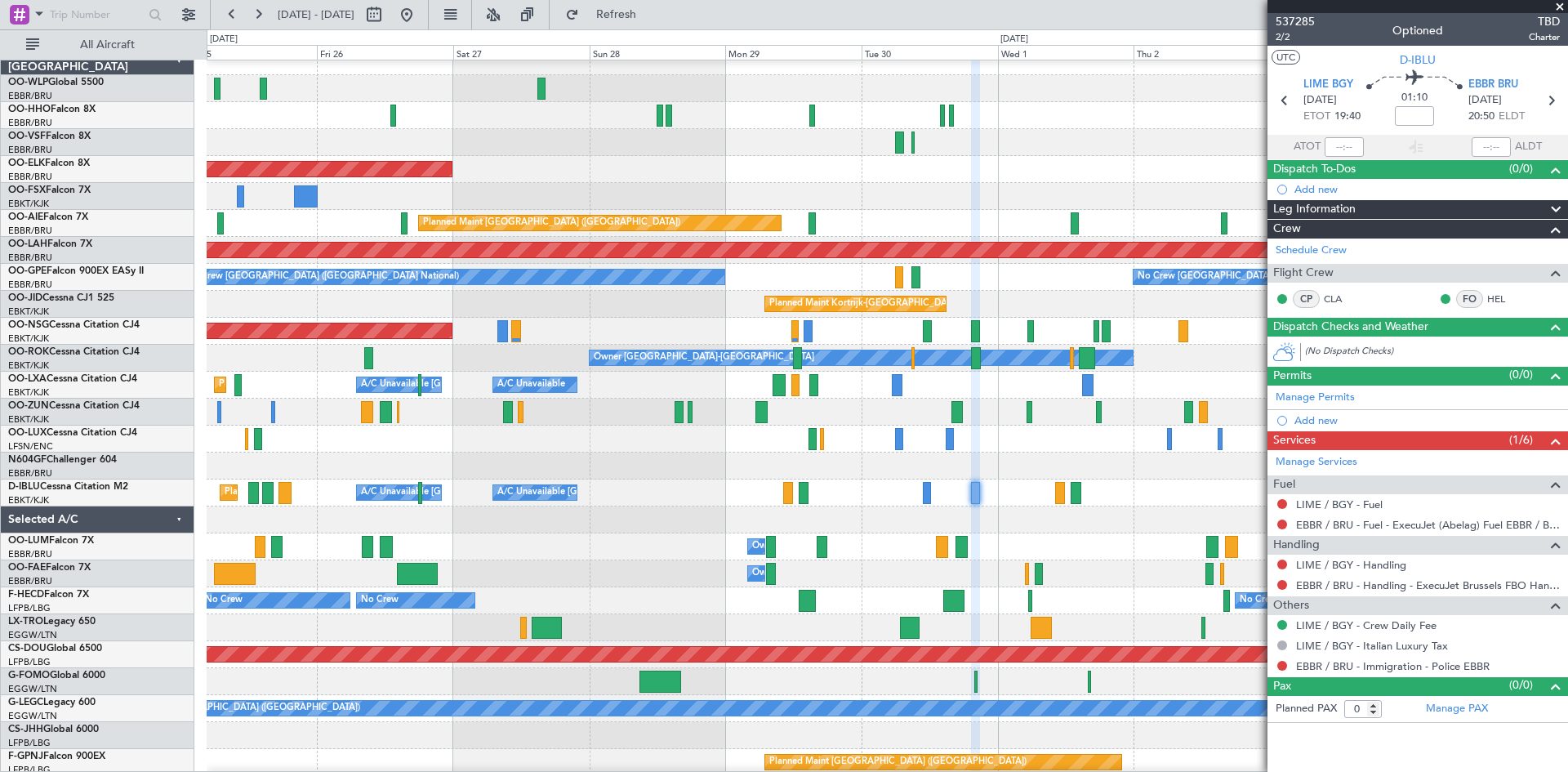
click at [630, 1] on fb-refresh-button "Refresh" at bounding box center [606, 14] width 115 height 29
click at [634, 8] on button "Refresh" at bounding box center [606, 15] width 98 height 26
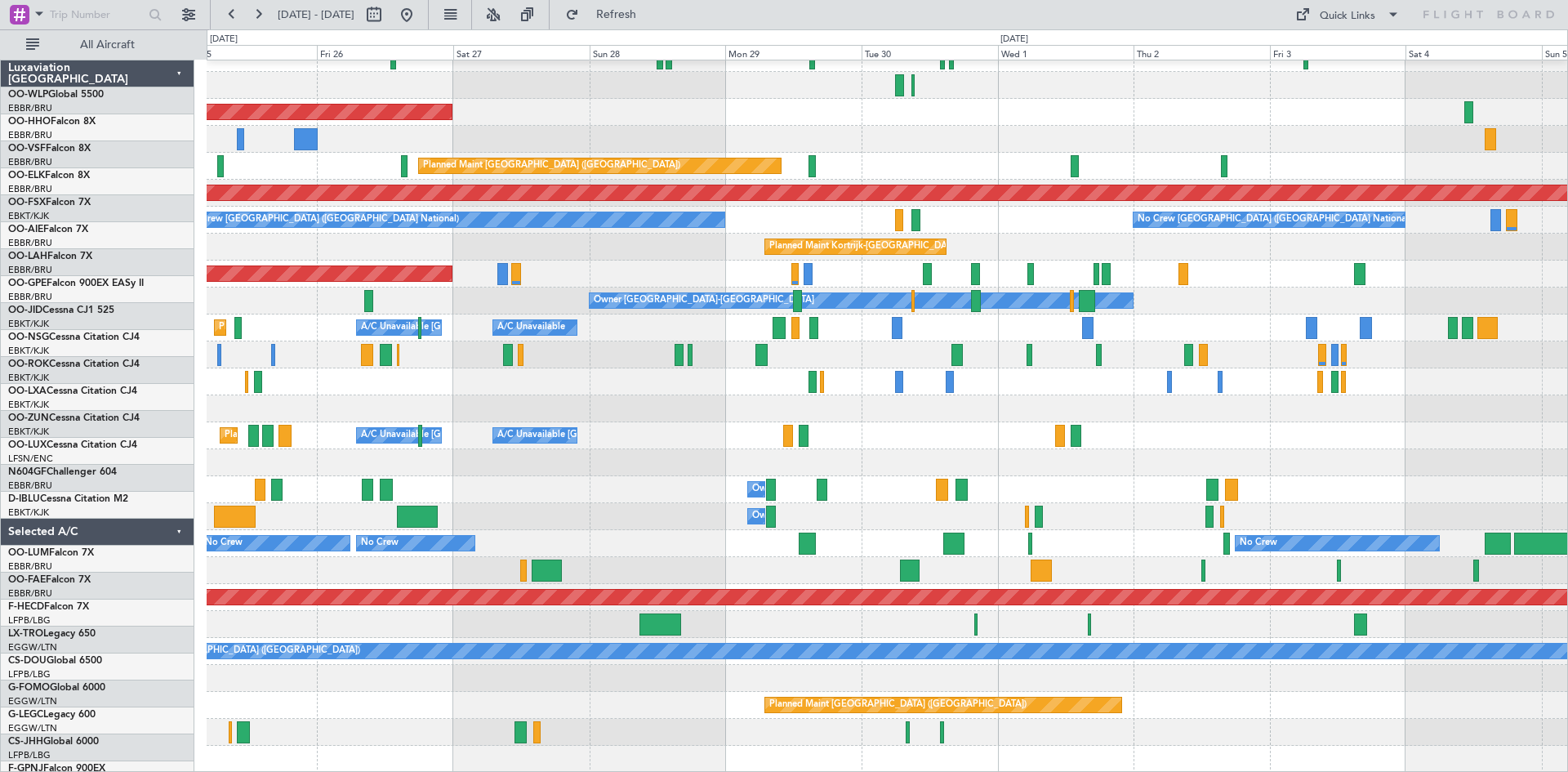
scroll to position [70, 0]
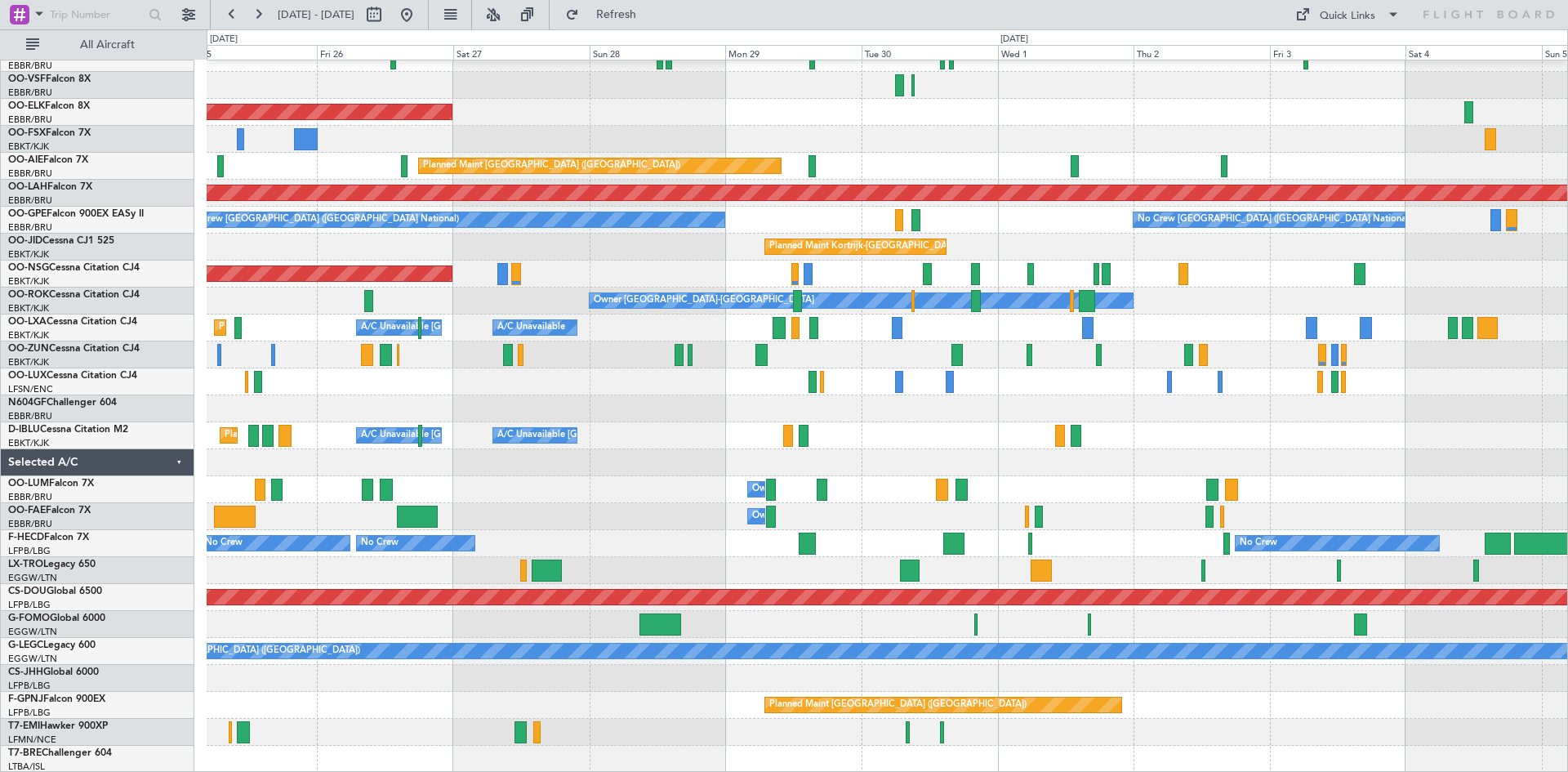
click at [643, 1] on fb-refresh-button "Refresh" at bounding box center [606, 14] width 115 height 29
click at [648, 7] on button "Refresh" at bounding box center [606, 15] width 98 height 26
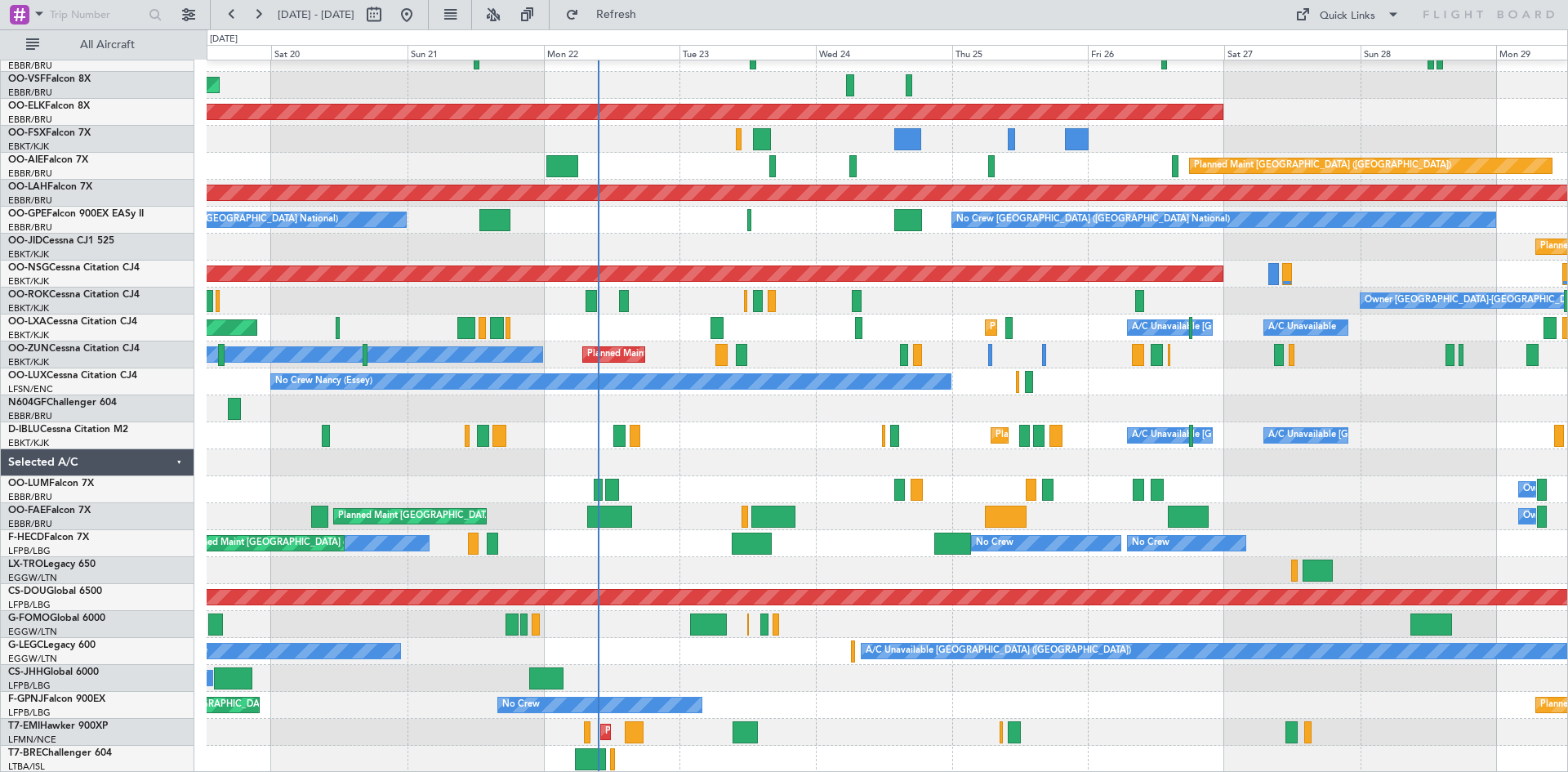
click at [1247, 454] on div at bounding box center [886, 463] width 1361 height 27
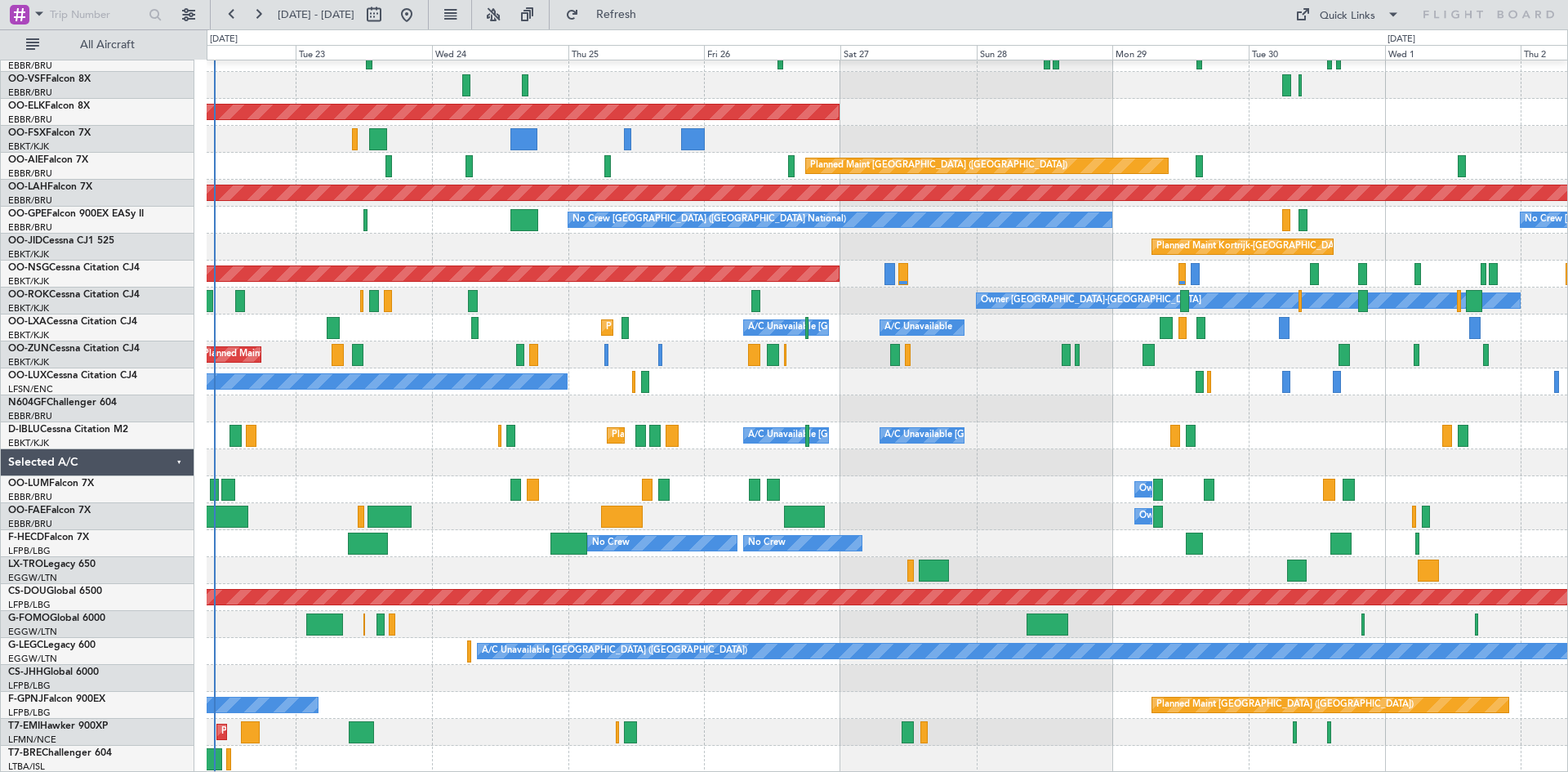
click at [591, 343] on div "Planned Maint Kortrijk-[GEOGRAPHIC_DATA] Owner" at bounding box center [886, 354] width 1361 height 27
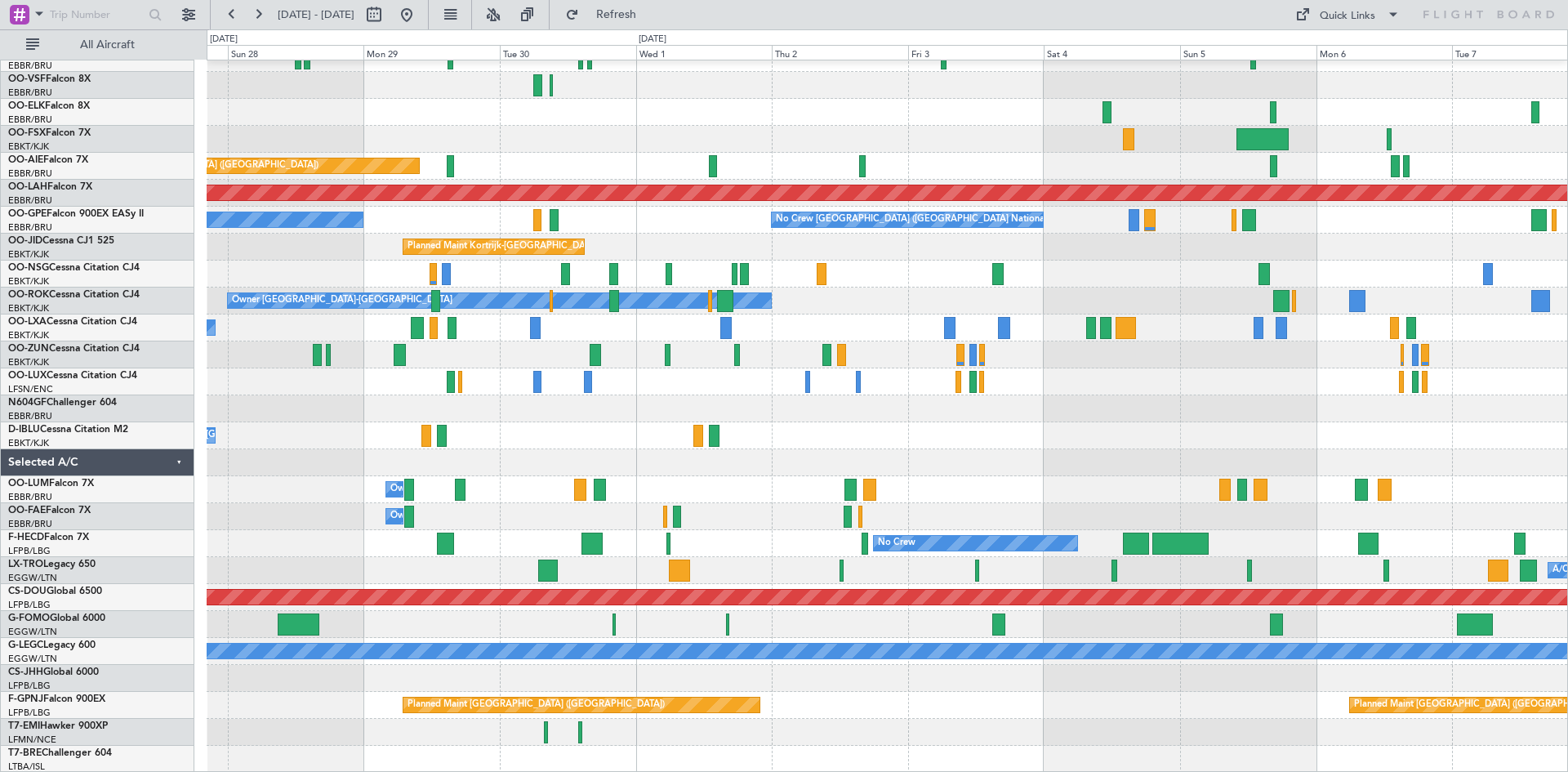
click at [338, 239] on div "Planned Maint Kortrijk-[GEOGRAPHIC_DATA] Planned Maint [GEOGRAPHIC_DATA] ([GEOG…" at bounding box center [886, 382] width 1361 height 782
click at [387, 7] on button at bounding box center [374, 15] width 26 height 26
select select "9"
select select "2025"
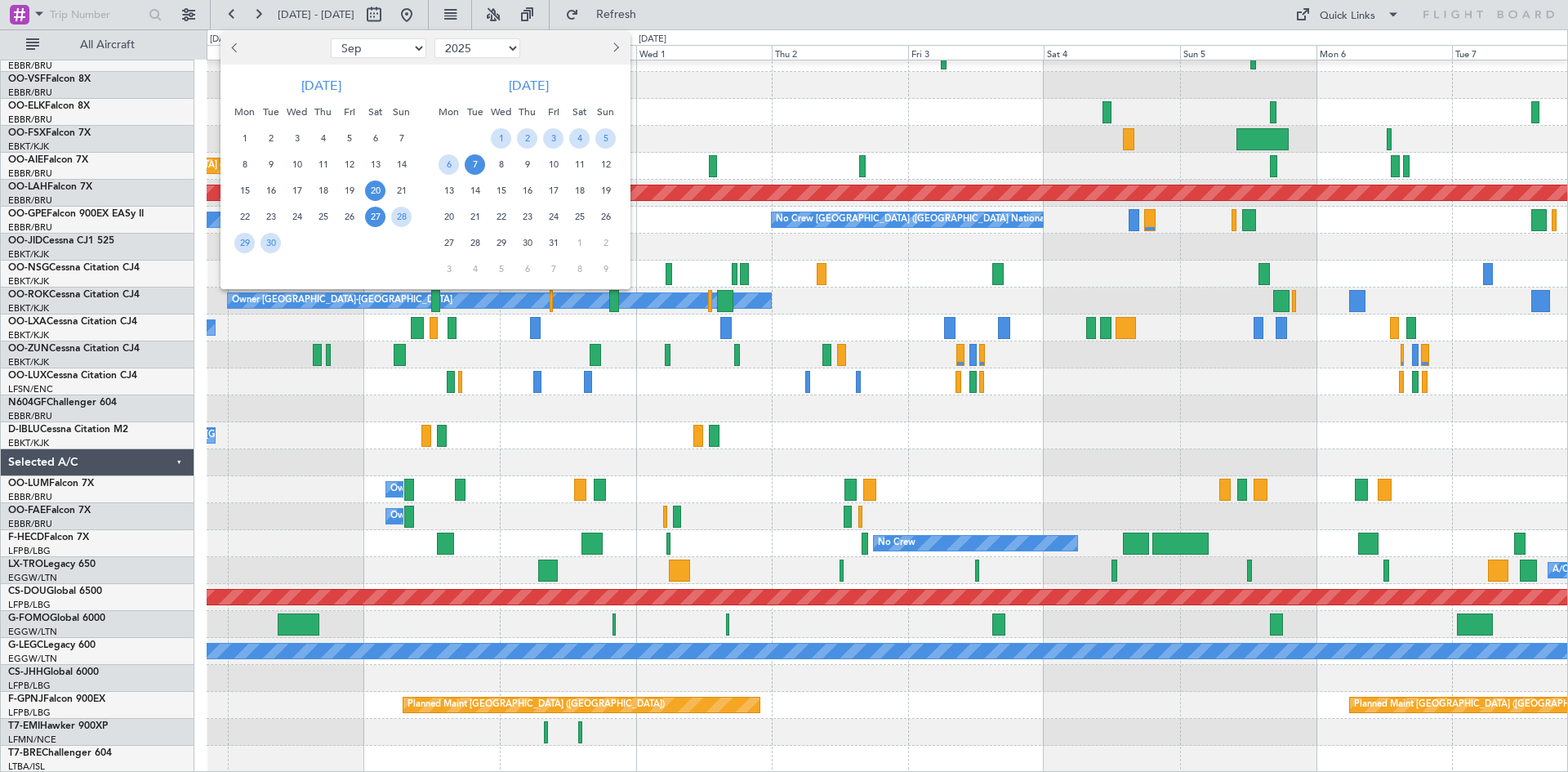
click at [377, 190] on span "20" at bounding box center [375, 191] width 20 height 20
click at [580, 142] on span "4" at bounding box center [579, 139] width 20 height 20
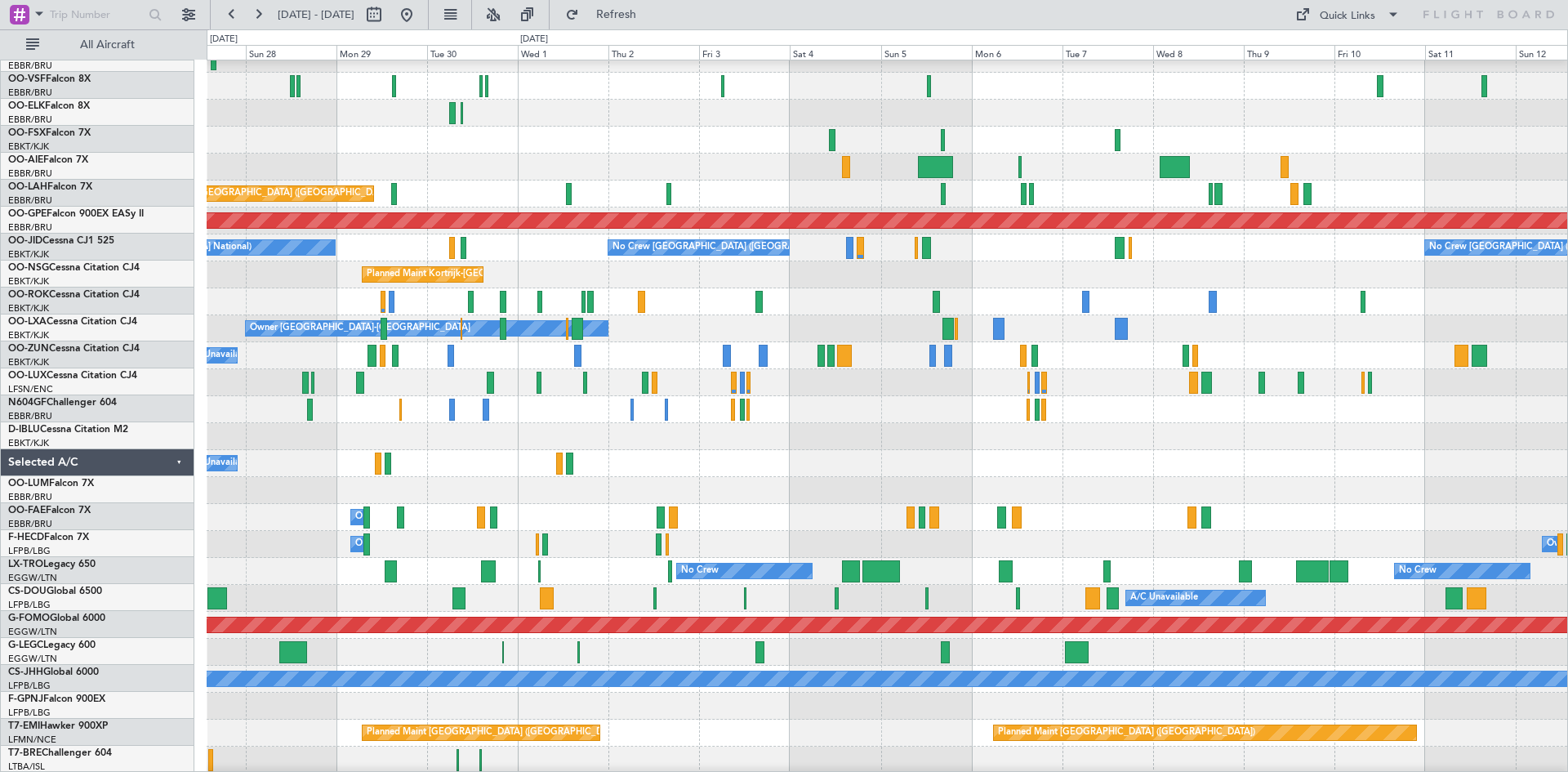
scroll to position [38, 0]
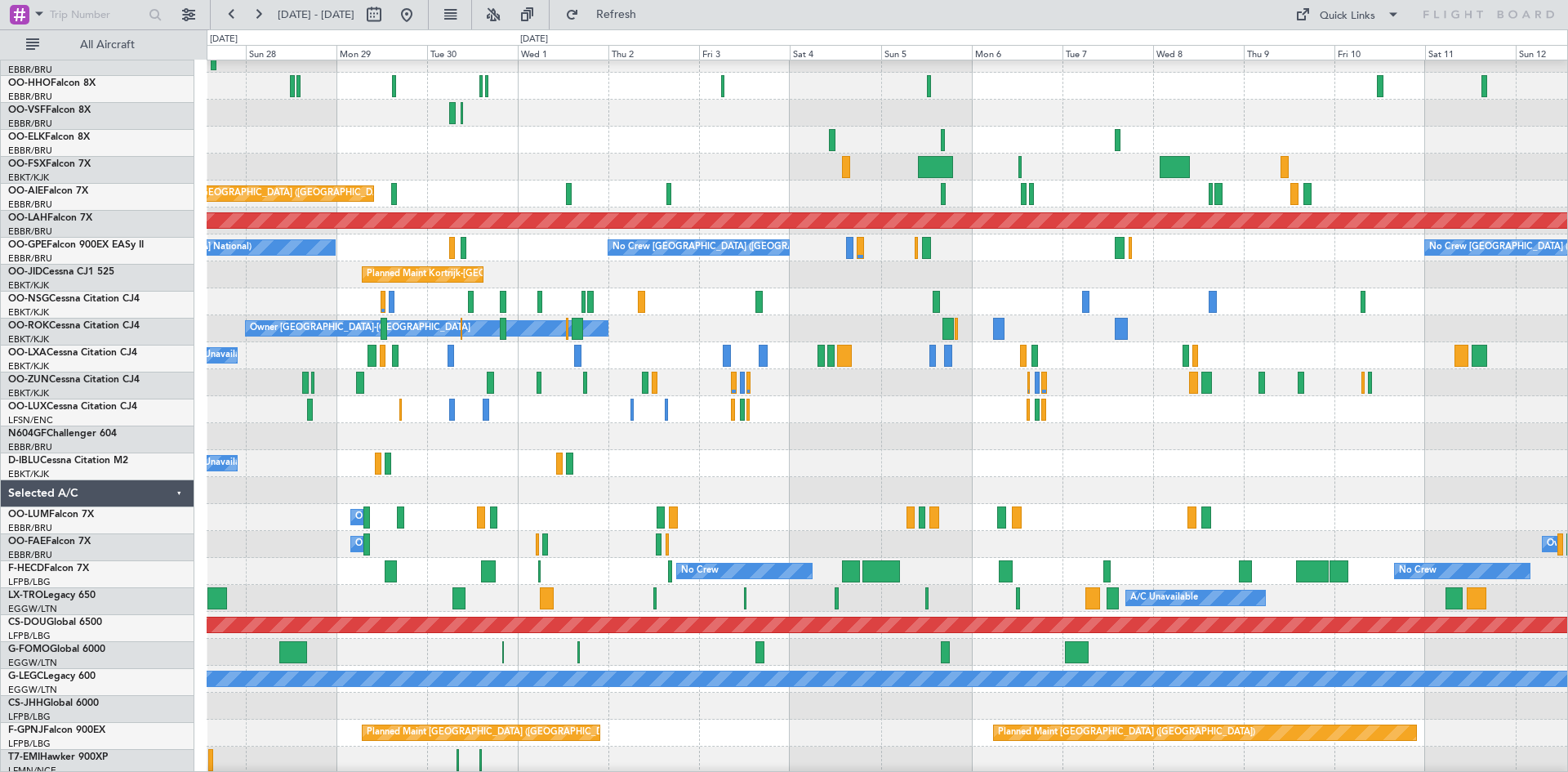
click at [433, 188] on div "Planned Maint [GEOGRAPHIC_DATA] ([GEOGRAPHIC_DATA])" at bounding box center [886, 193] width 1361 height 27
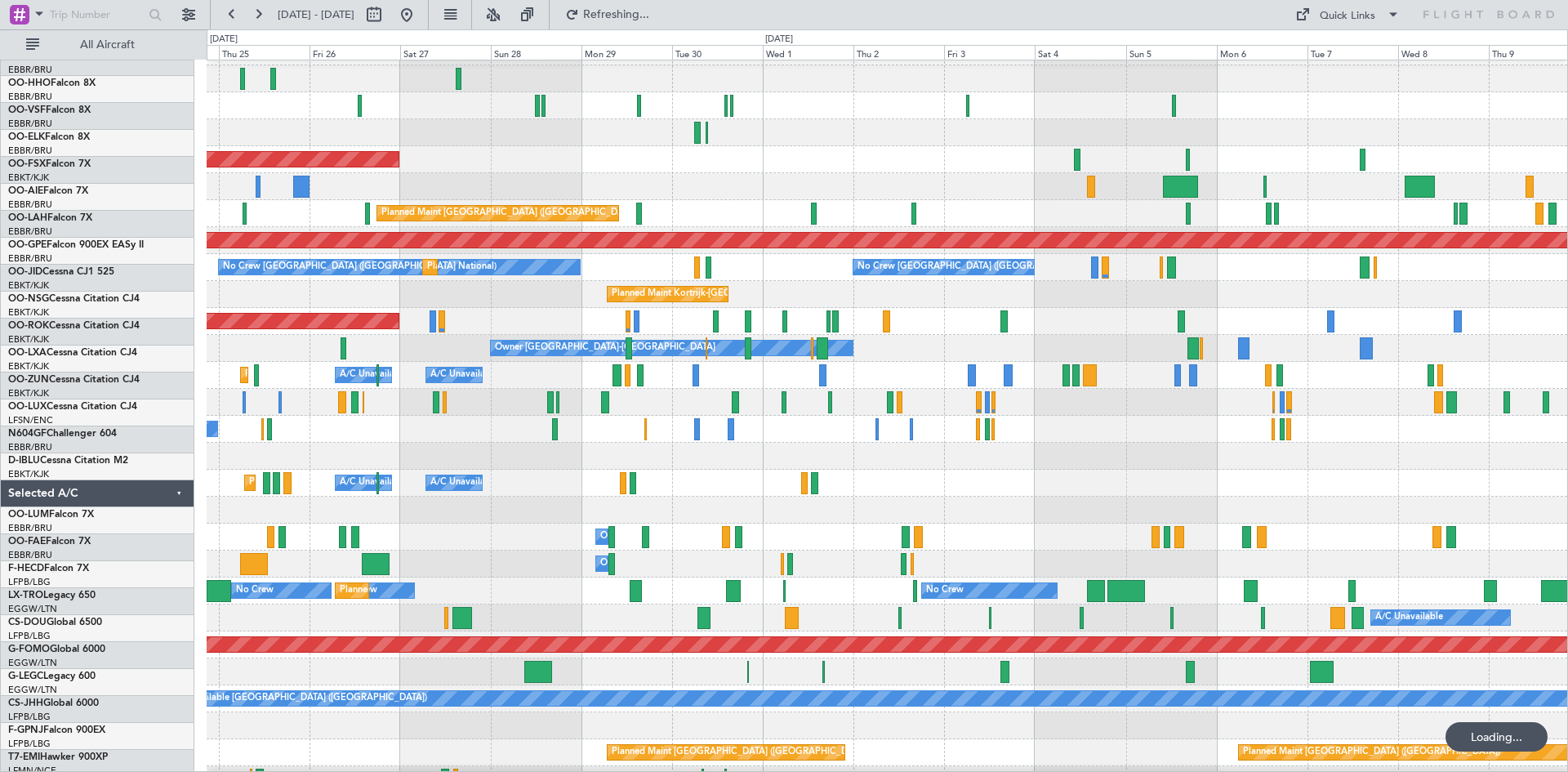
scroll to position [0, 0]
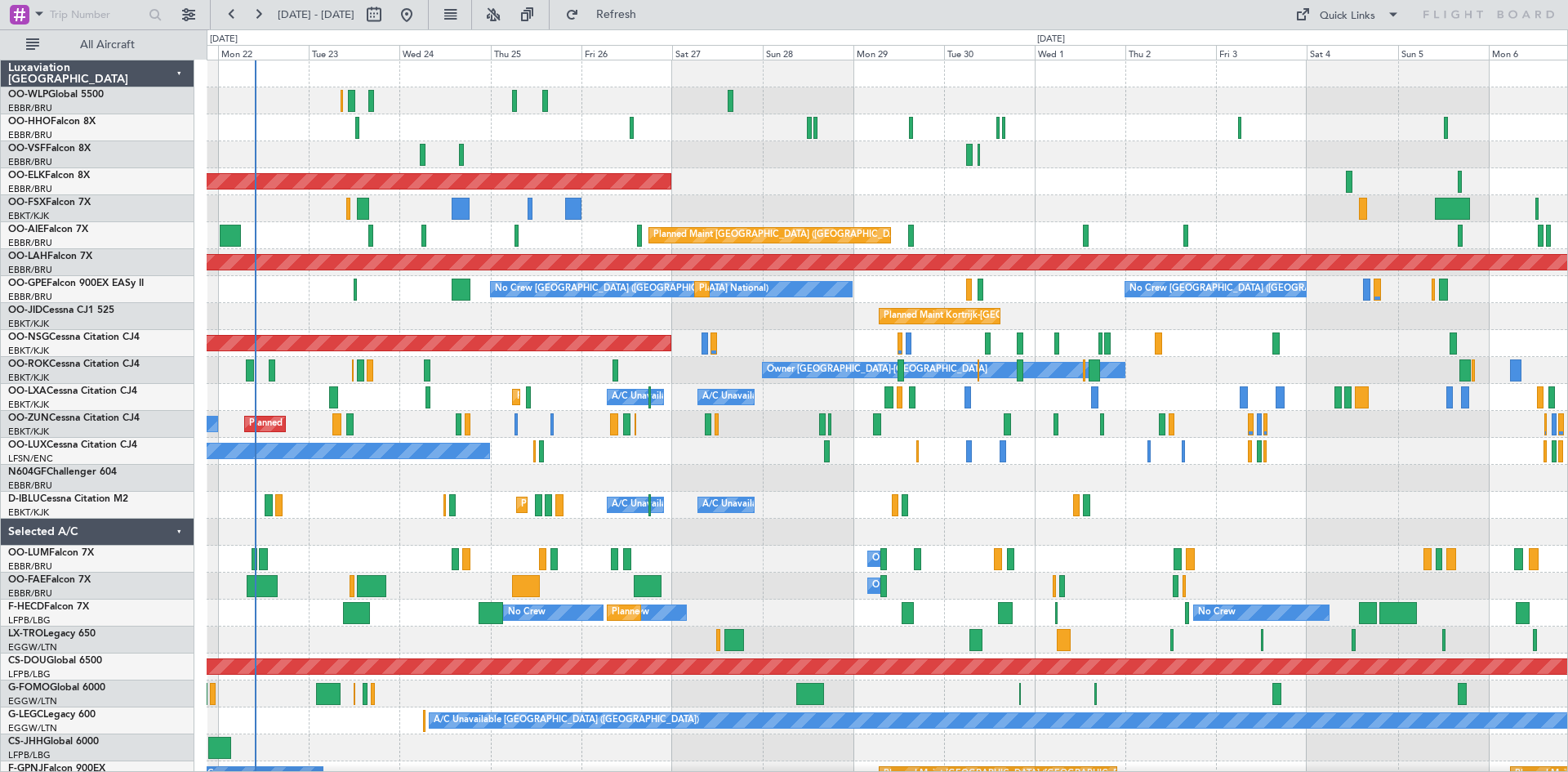
click at [985, 206] on div at bounding box center [886, 208] width 1361 height 27
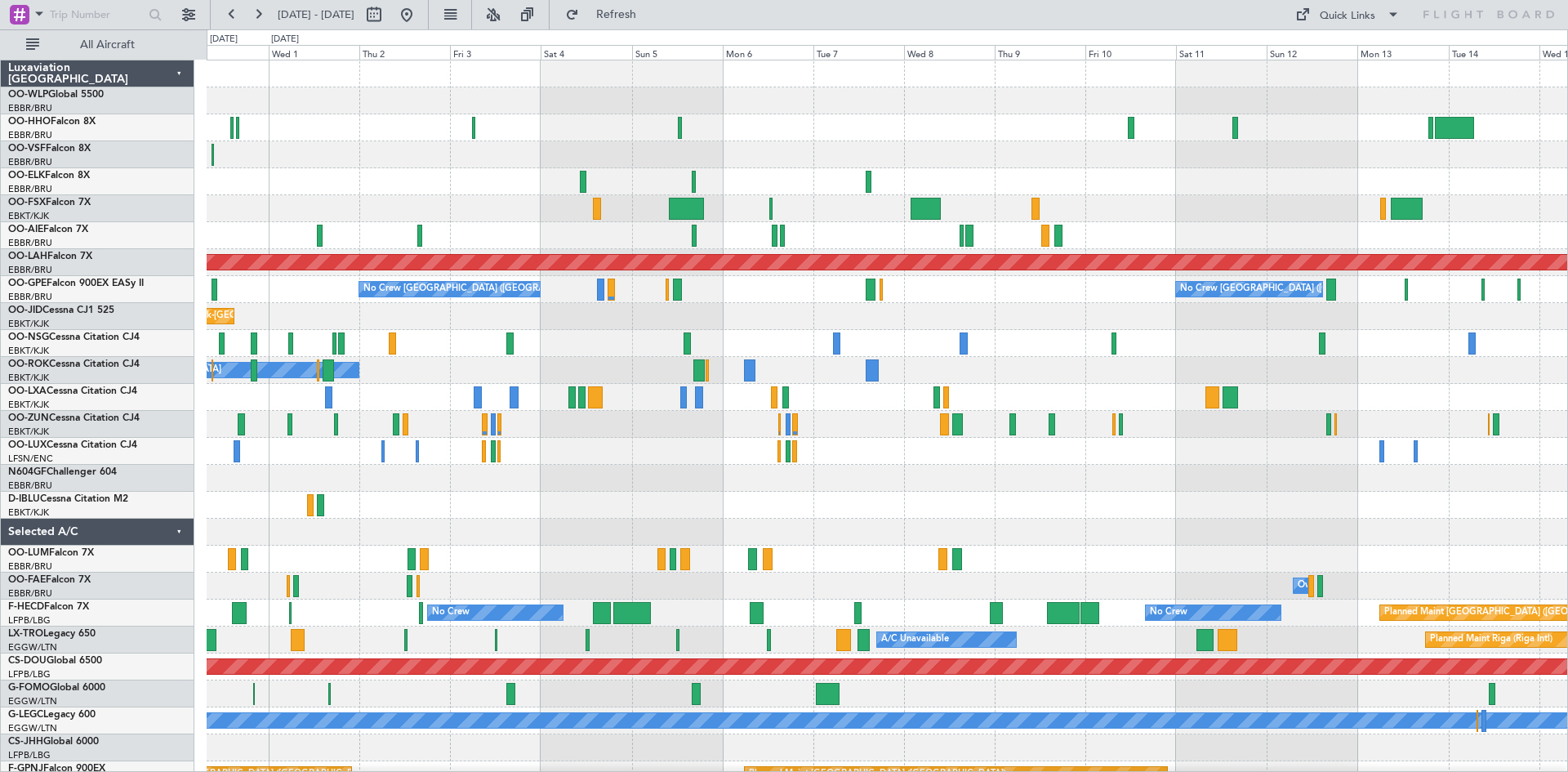
click at [406, 227] on div "Planned Maint Kortrijk-[GEOGRAPHIC_DATA] Planned Maint [GEOGRAPHIC_DATA] ([GEOG…" at bounding box center [886, 452] width 1361 height 782
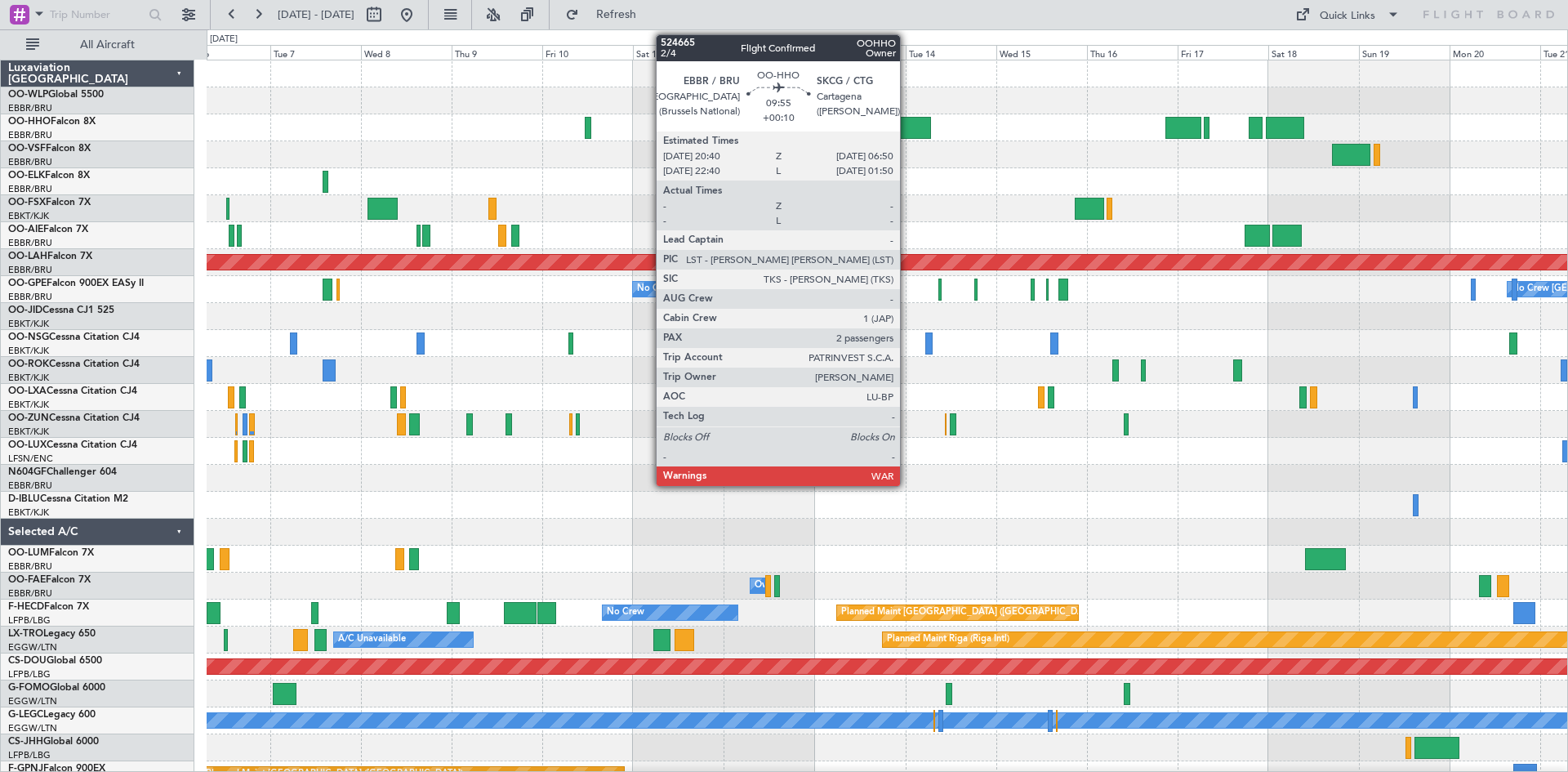
click at [908, 121] on div at bounding box center [910, 128] width 39 height 22
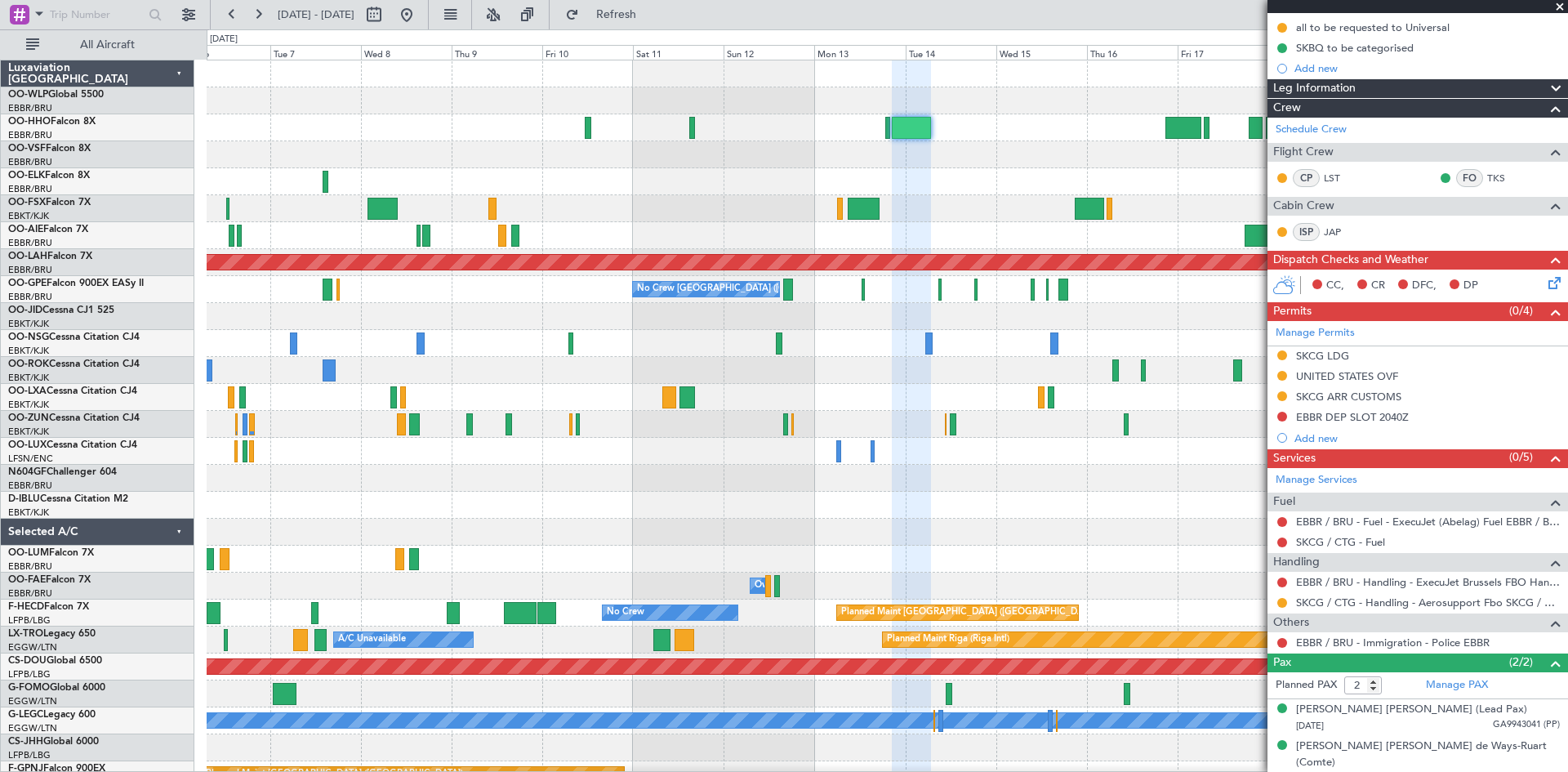
click at [1247, 11] on span at bounding box center [1559, 7] width 16 height 15
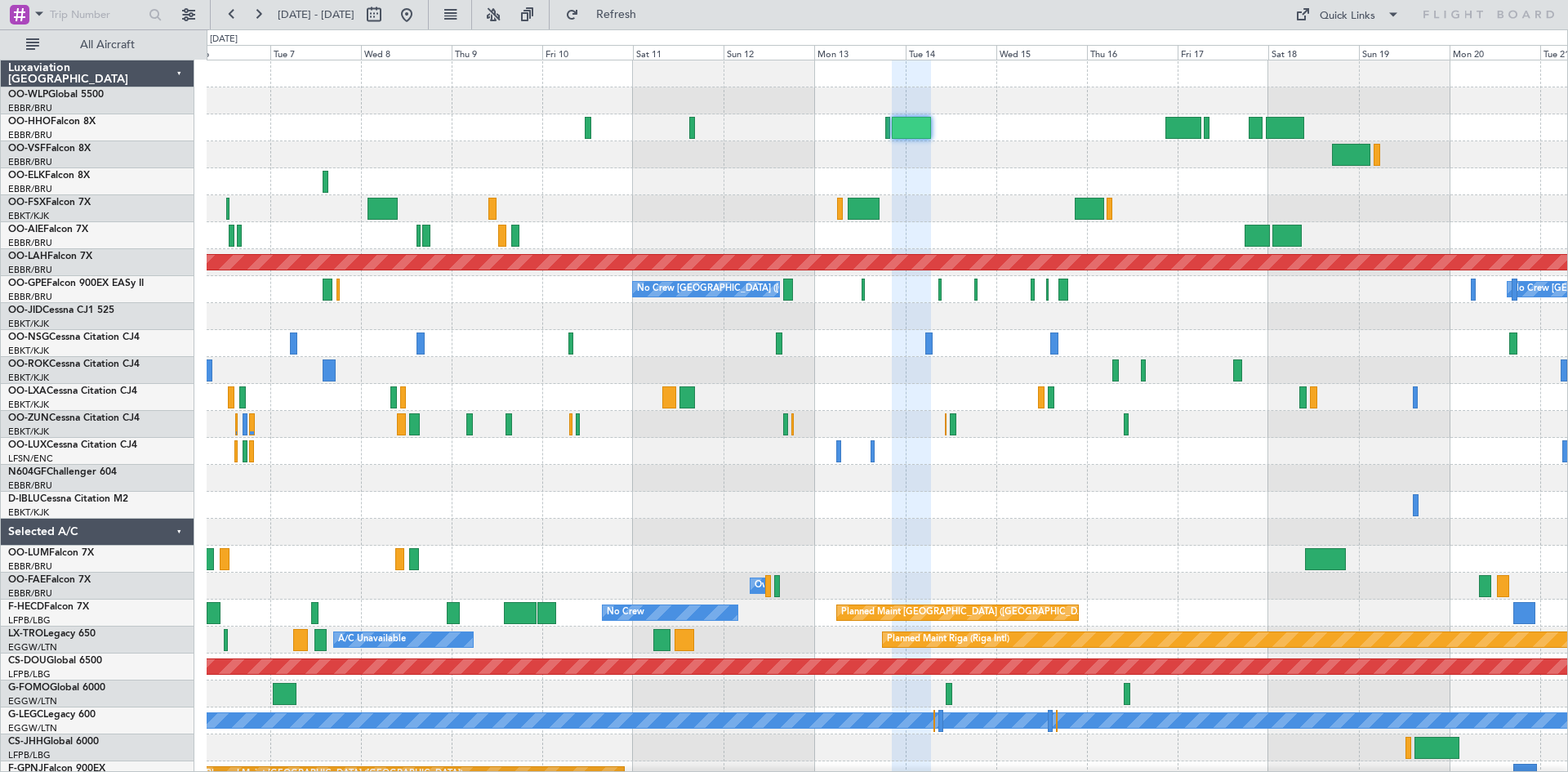
type input "0"
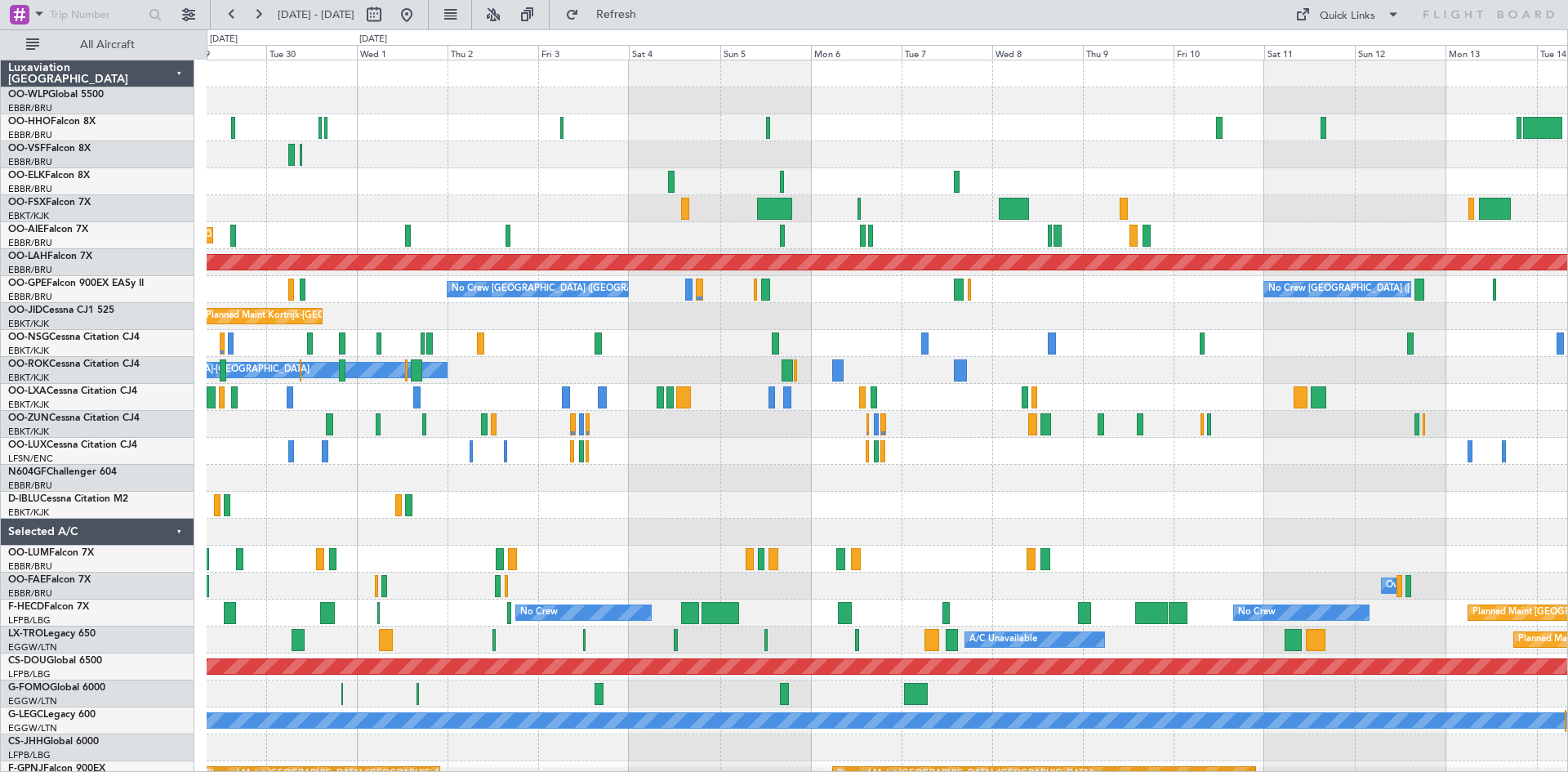
click at [1144, 393] on div "Planned Maint Kortrijk-[GEOGRAPHIC_DATA] Planned Maint [GEOGRAPHIC_DATA] ([GEOG…" at bounding box center [886, 492] width 1361 height 863
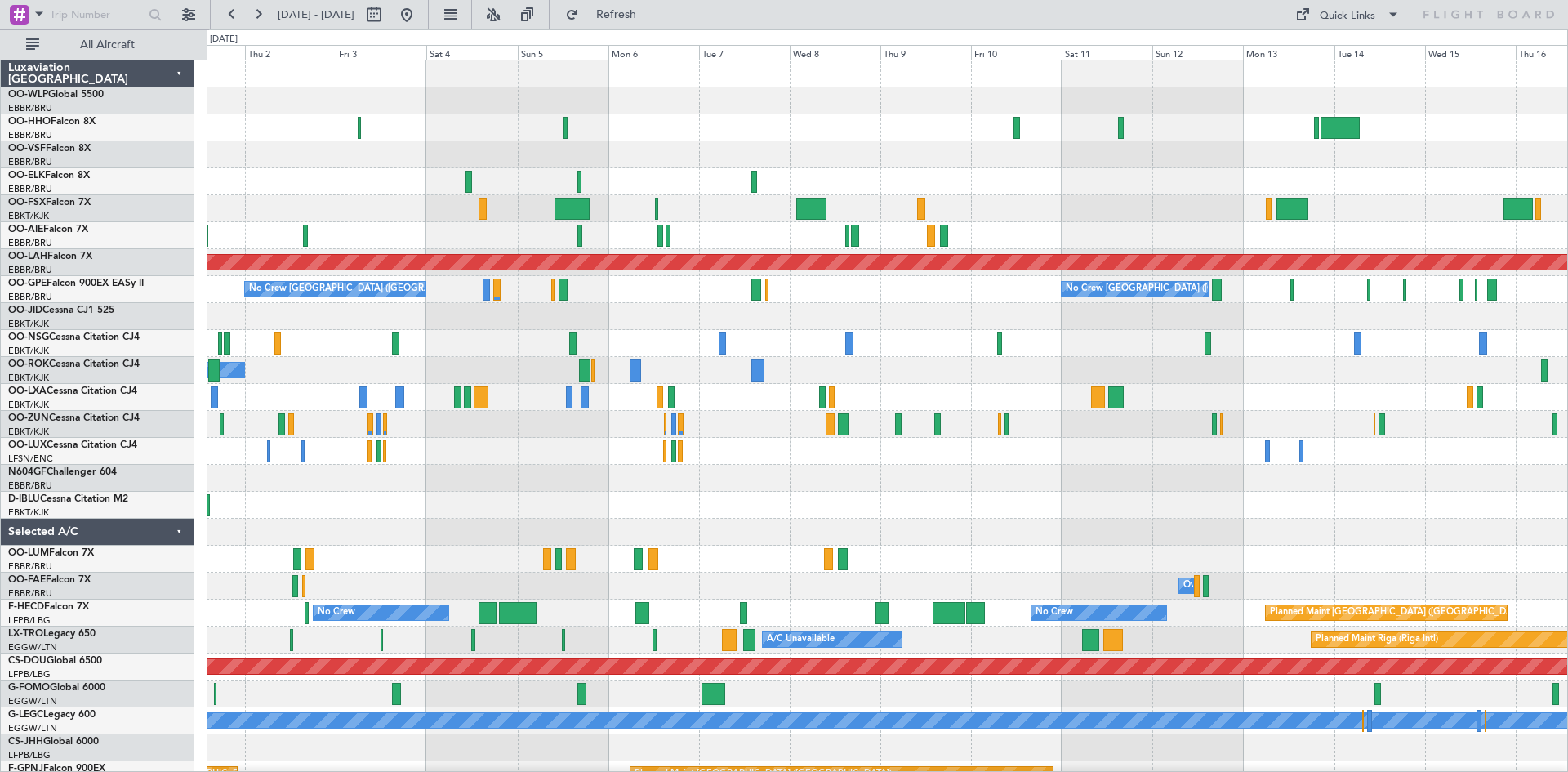
click at [700, 484] on div at bounding box center [886, 478] width 1361 height 27
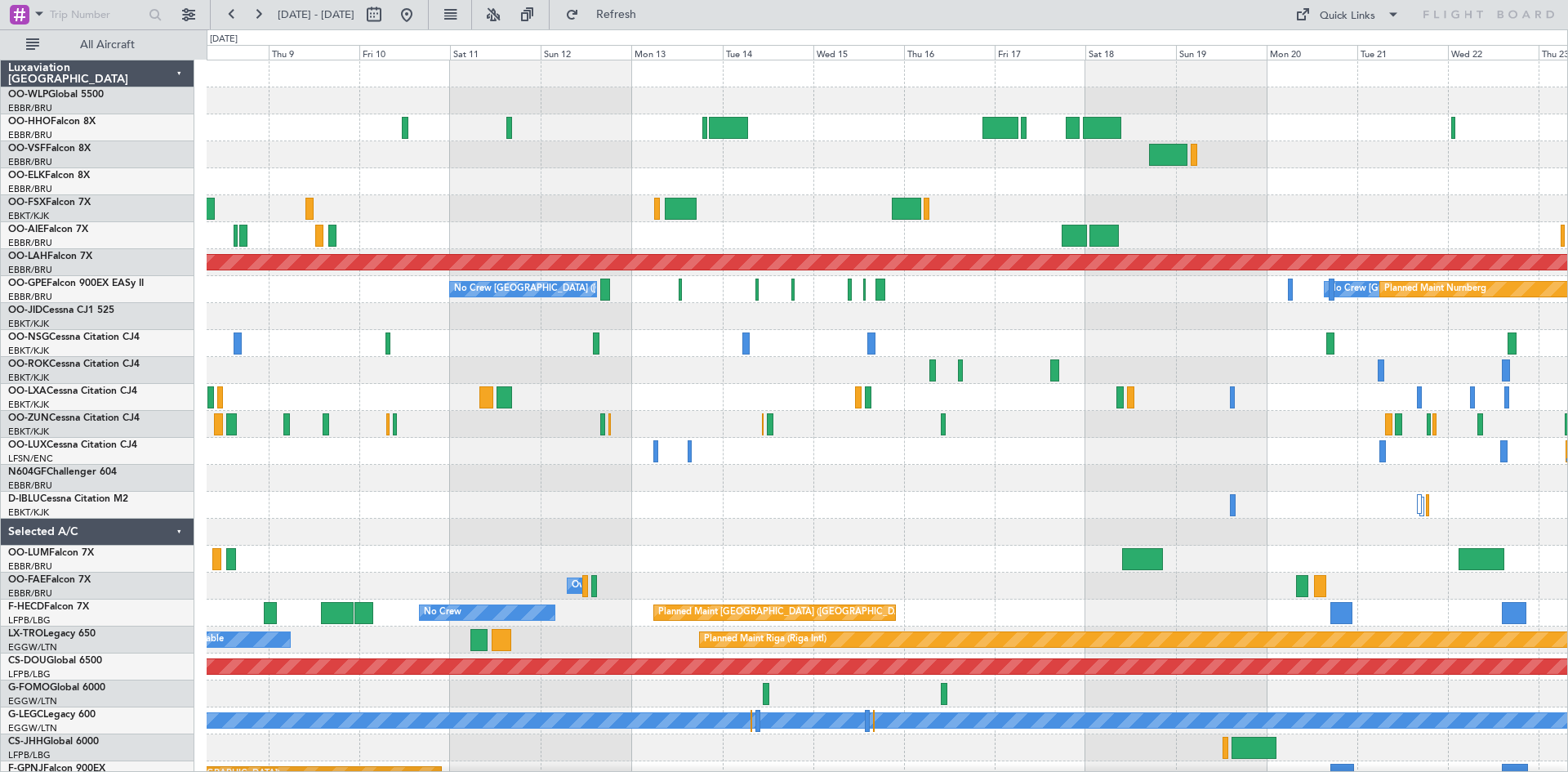
click at [734, 370] on div "Planned Maint [PERSON_NAME]-[GEOGRAPHIC_DATA][PERSON_NAME] ([GEOGRAPHIC_DATA][P…" at bounding box center [886, 492] width 1361 height 863
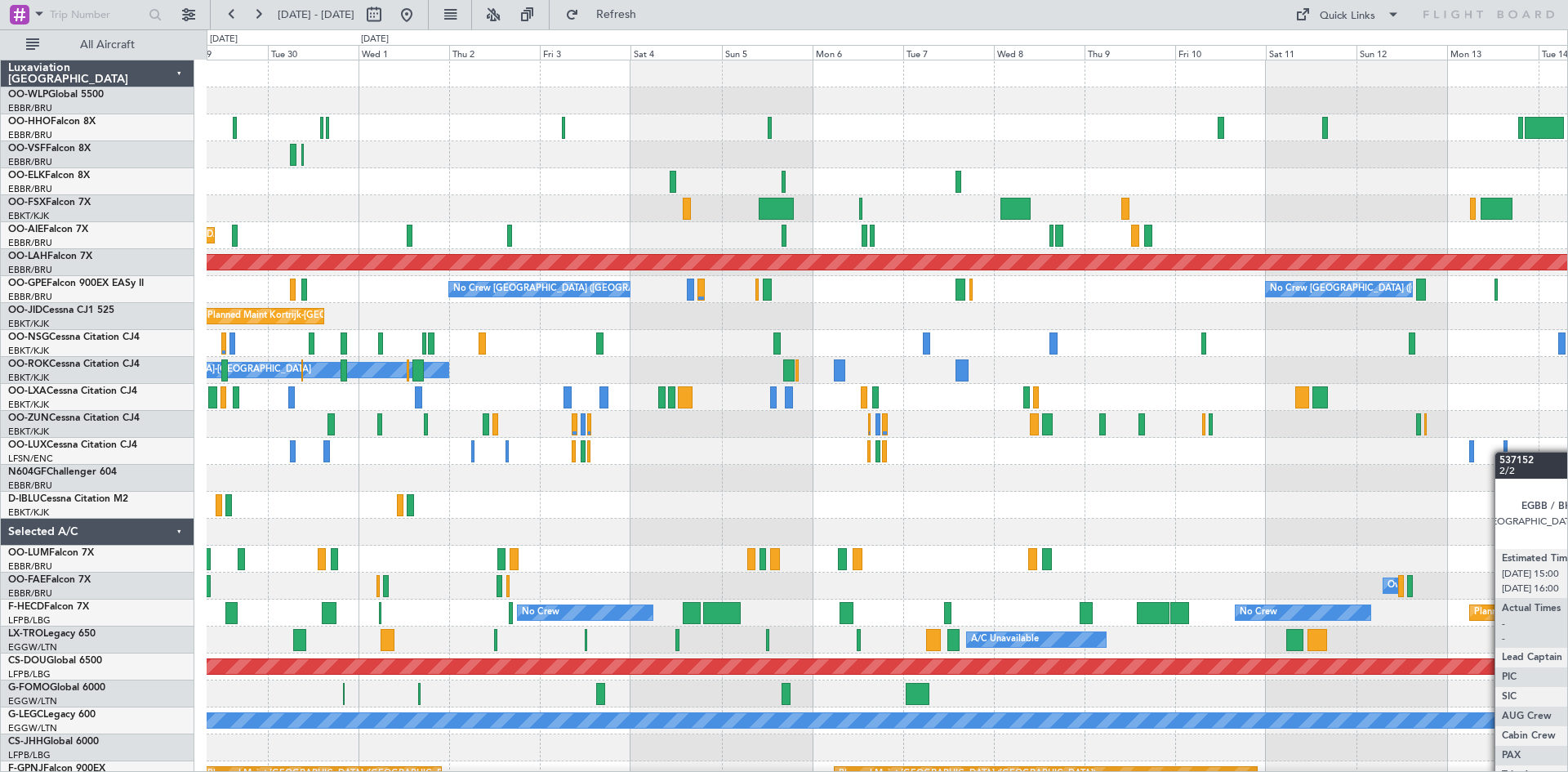
click at [1247, 452] on div "Planned Maint Kortrijk-[GEOGRAPHIC_DATA] Planned Maint [GEOGRAPHIC_DATA] ([GEOG…" at bounding box center [886, 492] width 1361 height 863
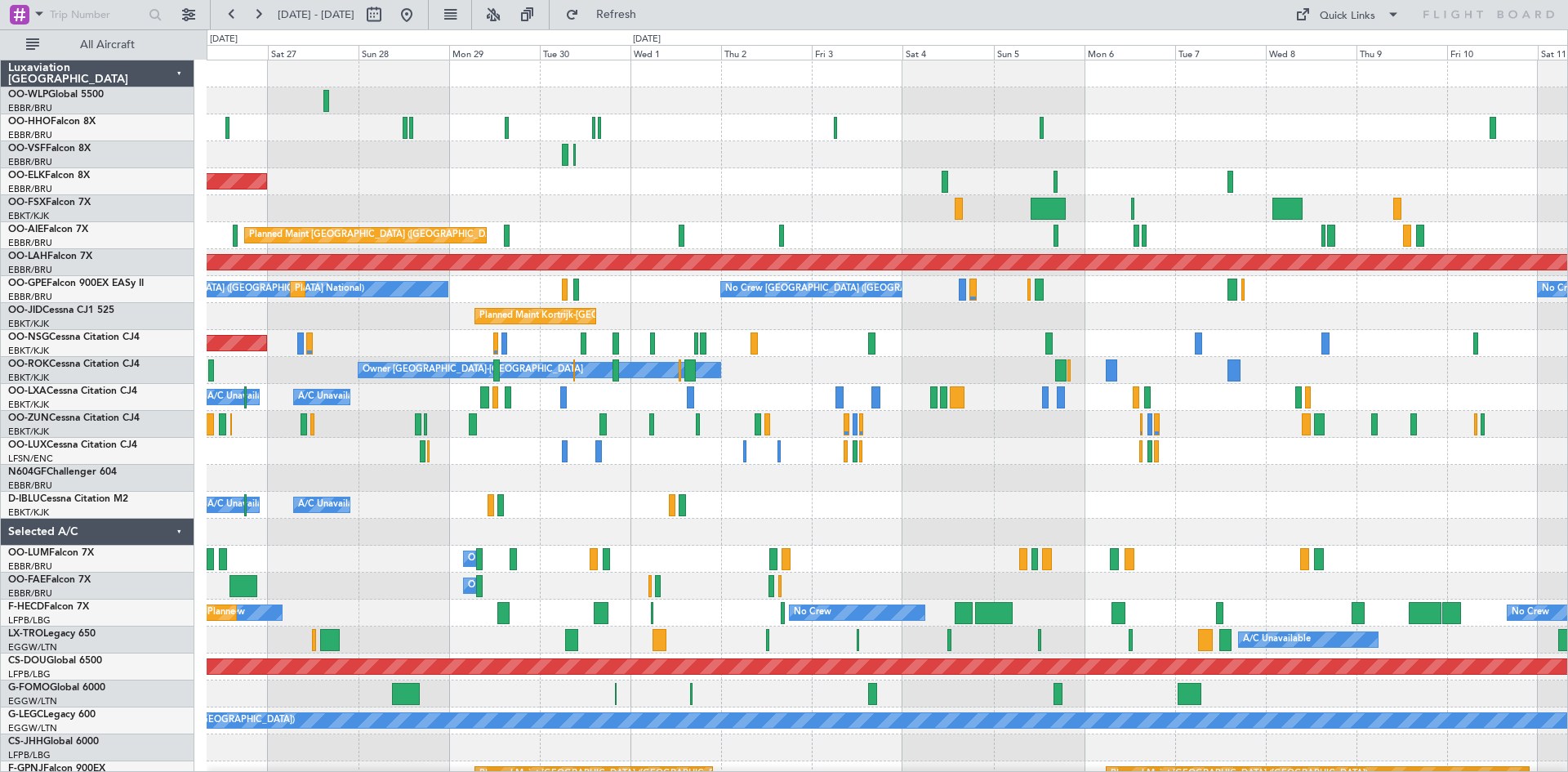
click at [756, 180] on div "Planned Maint Kortrijk-[GEOGRAPHIC_DATA] Planned Maint [GEOGRAPHIC_DATA] ([GEOG…" at bounding box center [886, 452] width 1361 height 782
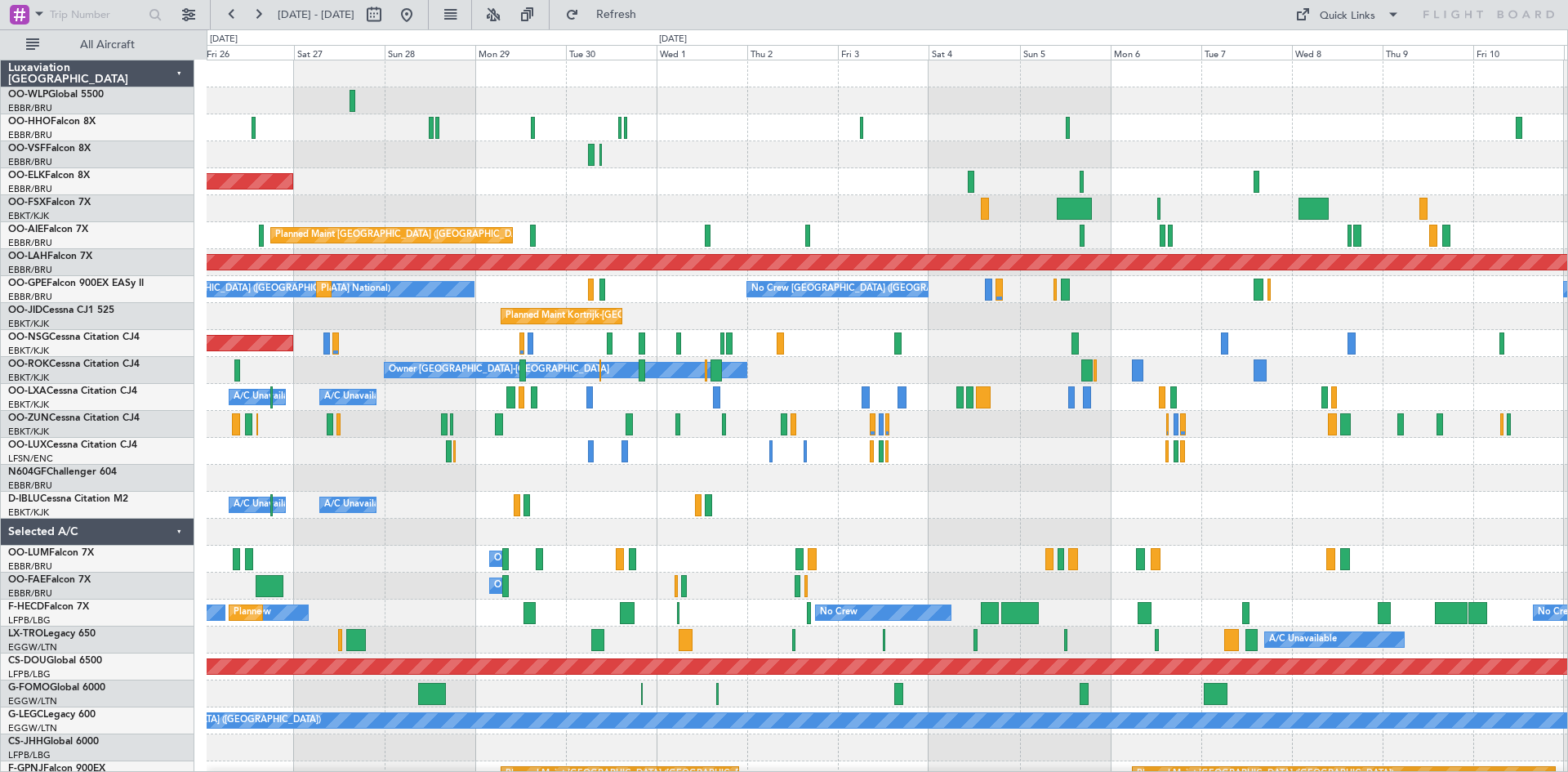
click at [682, 509] on div "A/C Unavailable [GEOGRAPHIC_DATA]-[GEOGRAPHIC_DATA] A/C Unavailable [GEOGRAPHIC…" at bounding box center [886, 505] width 1361 height 27
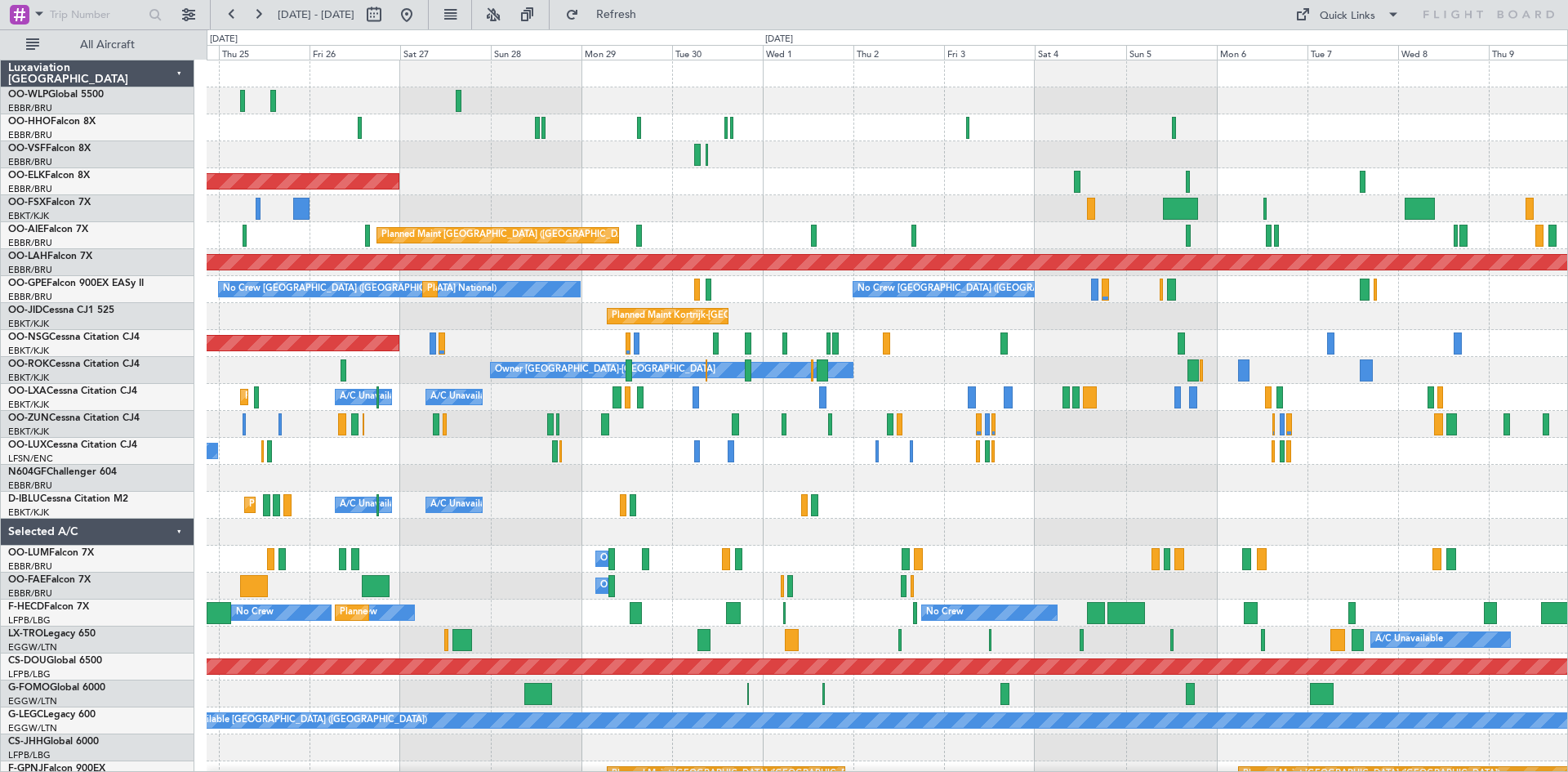
click at [701, 508] on div "A/C Unavailable [GEOGRAPHIC_DATA]-[GEOGRAPHIC_DATA] A/C Unavailable [GEOGRAPHIC…" at bounding box center [886, 505] width 1361 height 27
click at [1247, 10] on div "Quick Links" at bounding box center [1348, 16] width 56 height 16
drag, startPoint x: 793, startPoint y: 547, endPoint x: 793, endPoint y: 521, distance: 26.0
click at [793, 548] on div at bounding box center [784, 386] width 1568 height 772
click at [1247, 20] on button "Quick Links" at bounding box center [1347, 15] width 121 height 26
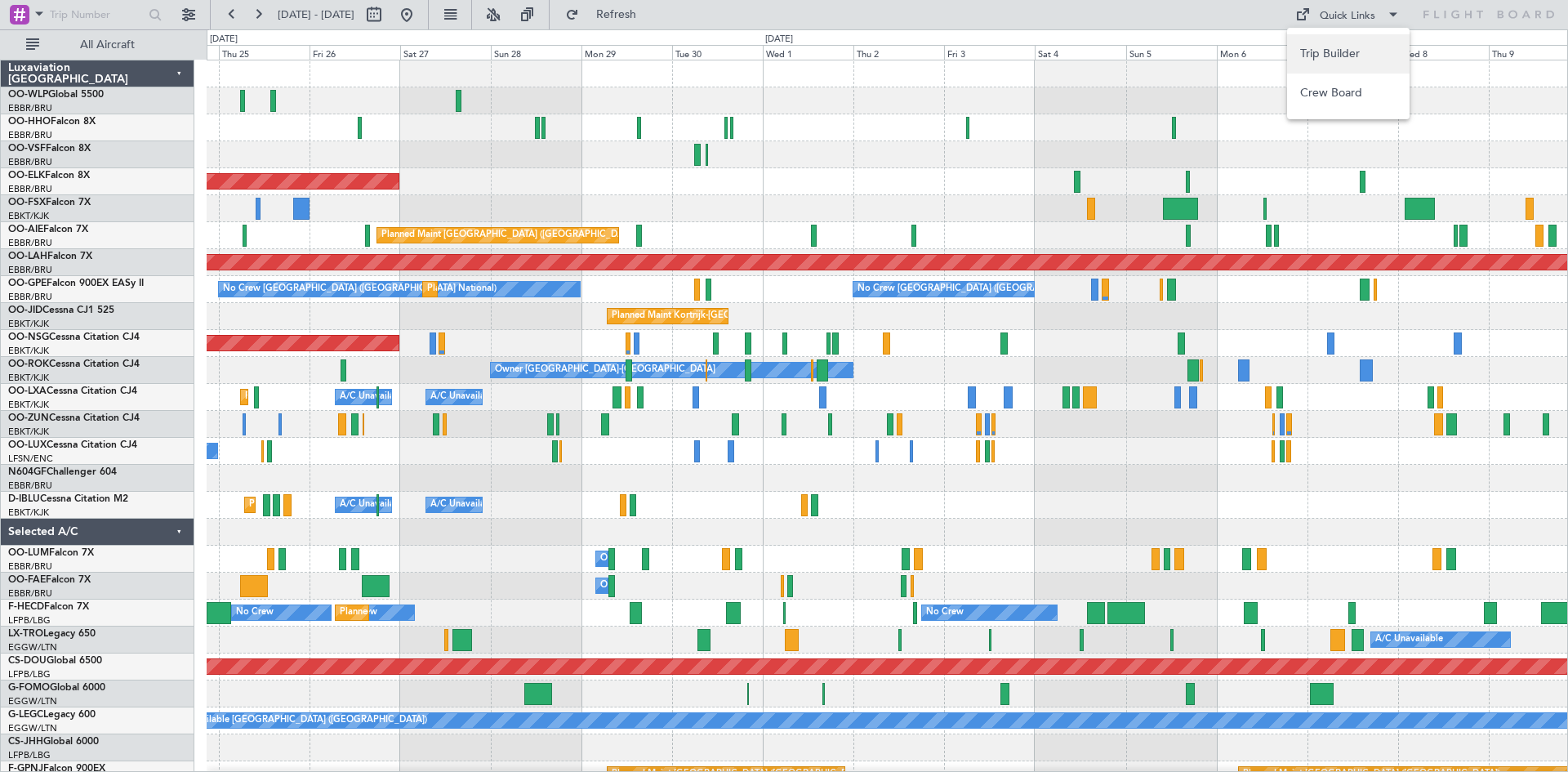
click at [1247, 42] on button "Trip Builder" at bounding box center [1348, 53] width 123 height 39
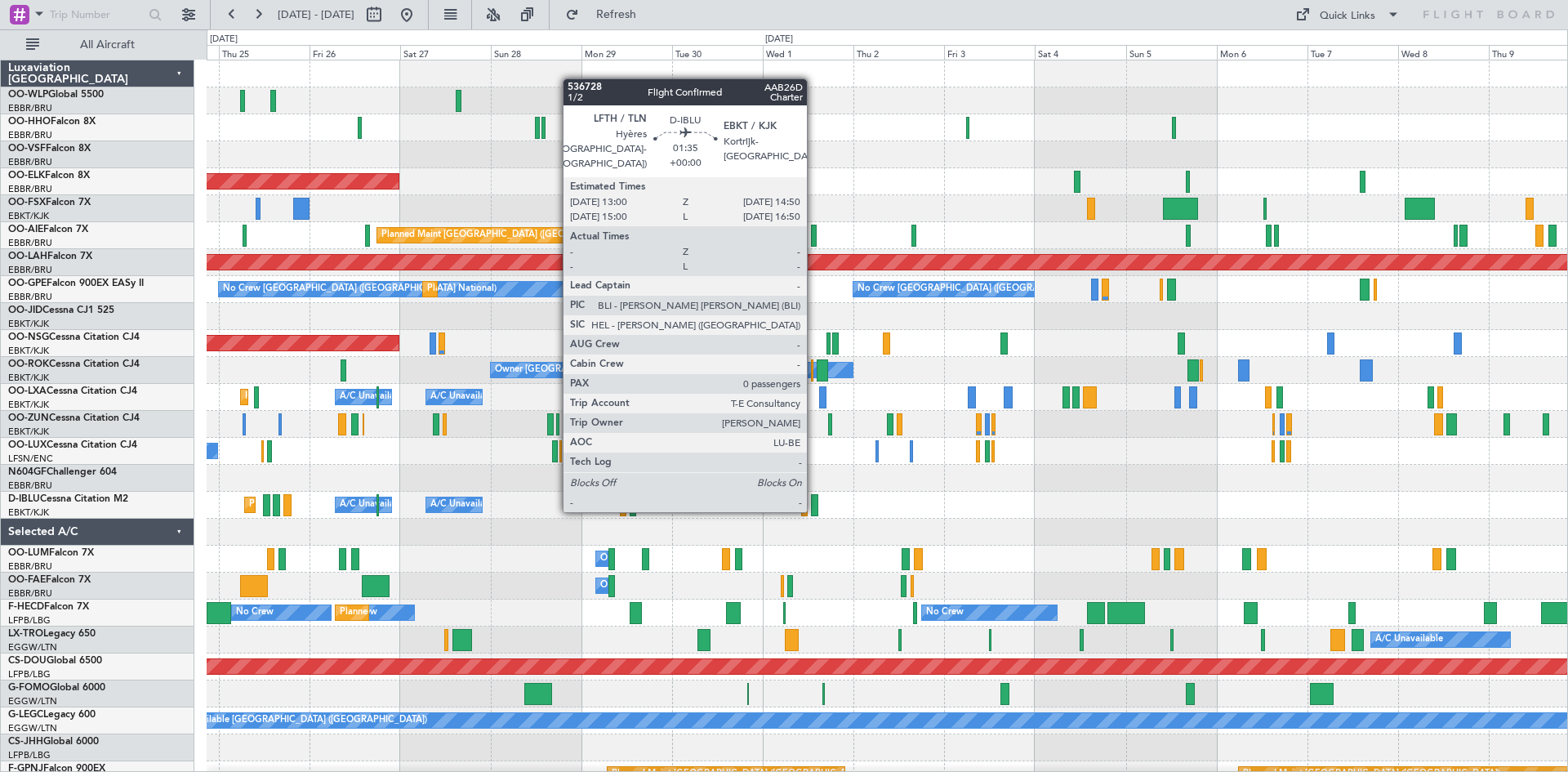
click at [814, 509] on div at bounding box center [813, 506] width 7 height 22
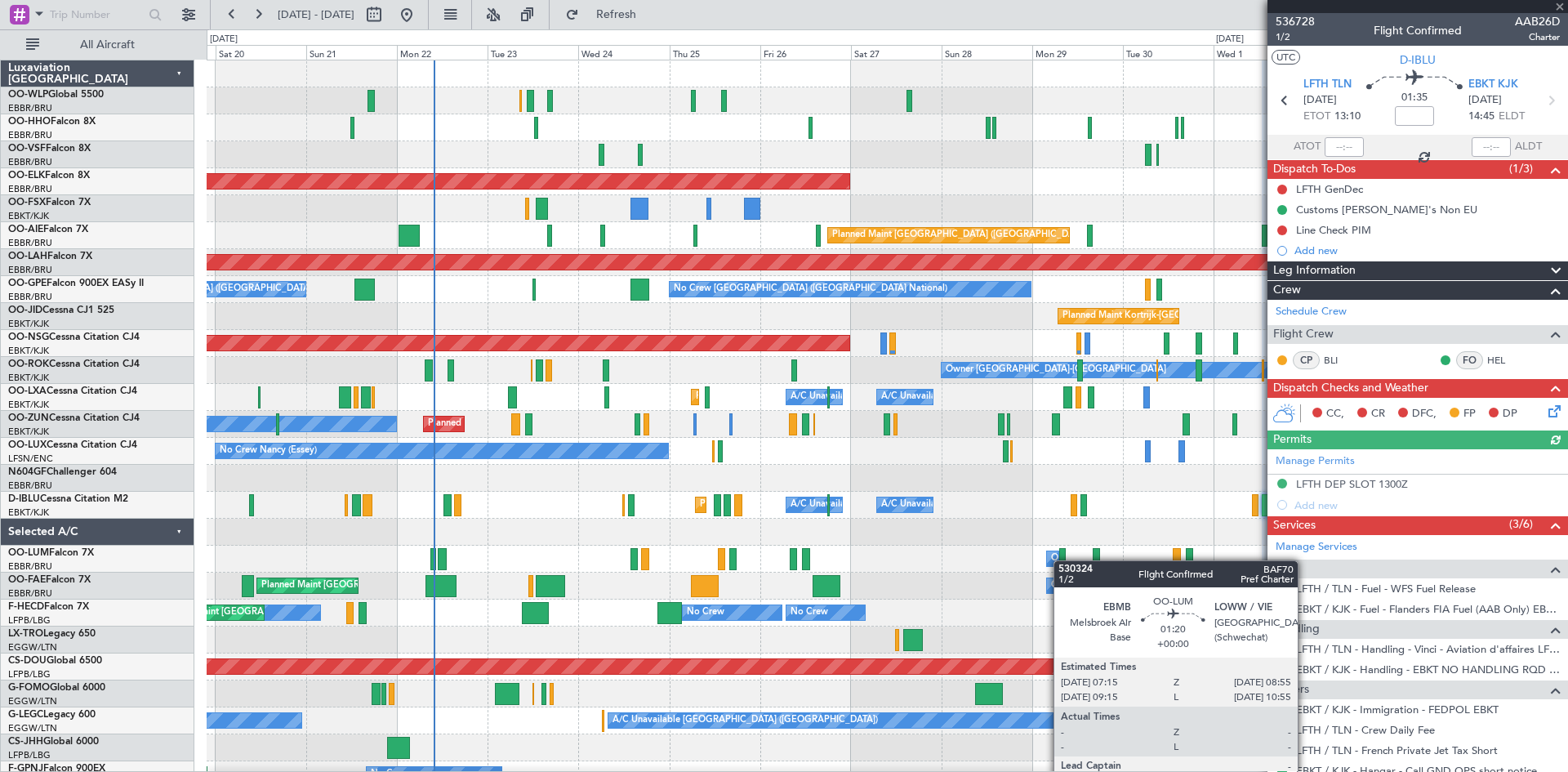
click at [1062, 561] on div "Planned Maint Liege AOG Maint [GEOGRAPHIC_DATA] ([GEOGRAPHIC_DATA]) Planned Mai…" at bounding box center [886, 452] width 1361 height 782
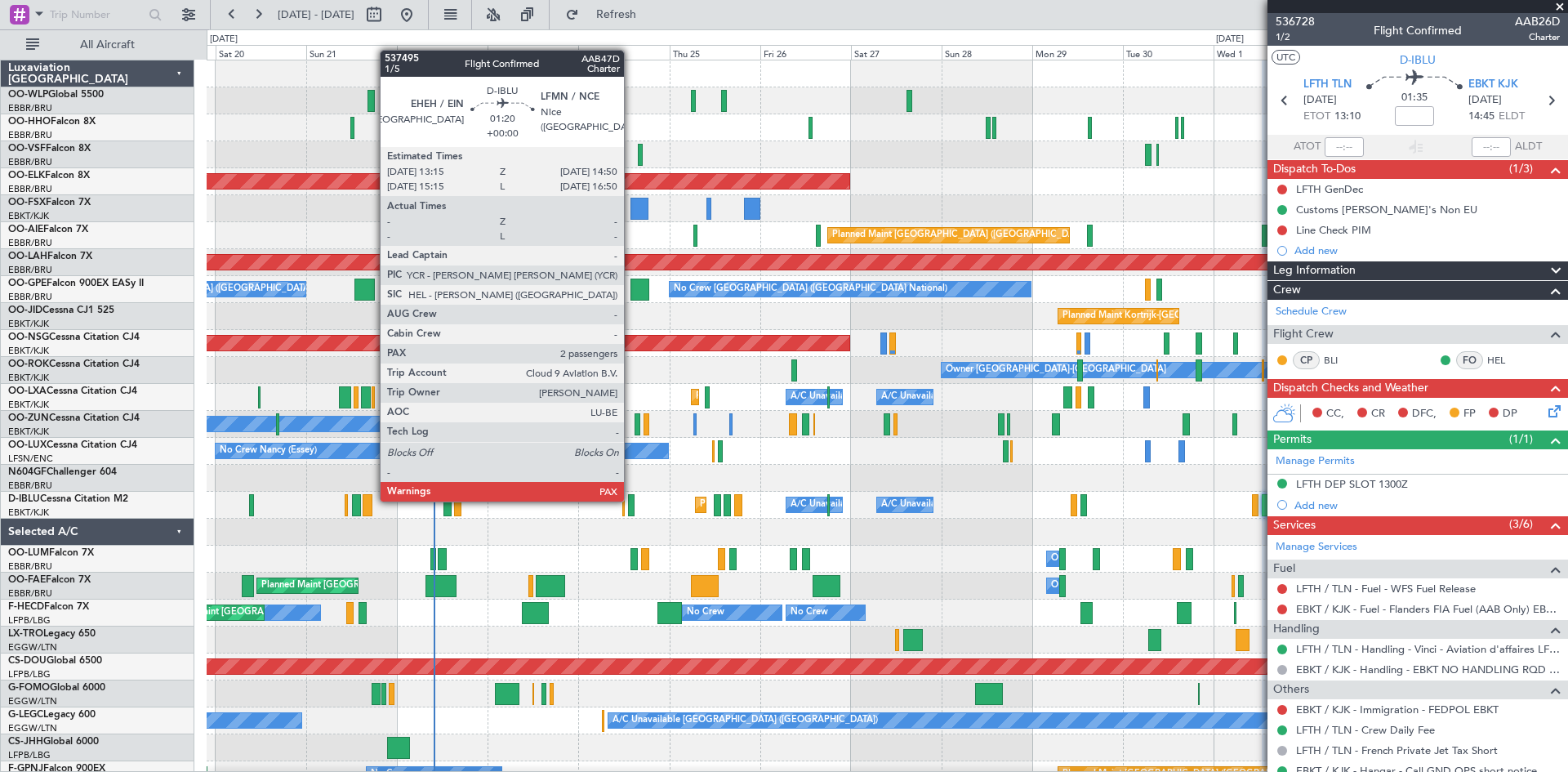
click at [631, 500] on div at bounding box center [631, 506] width 7 height 22
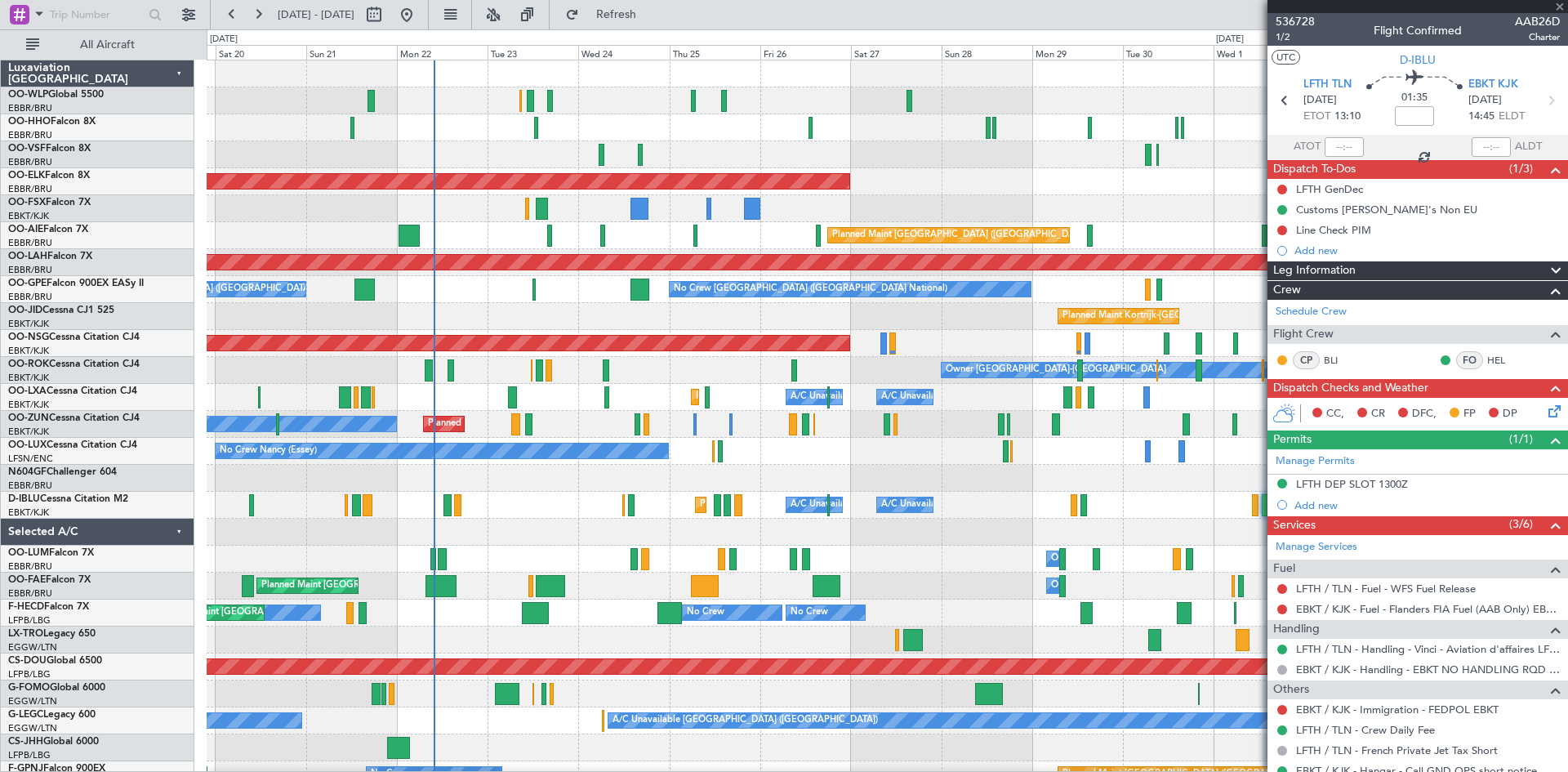
type input "2"
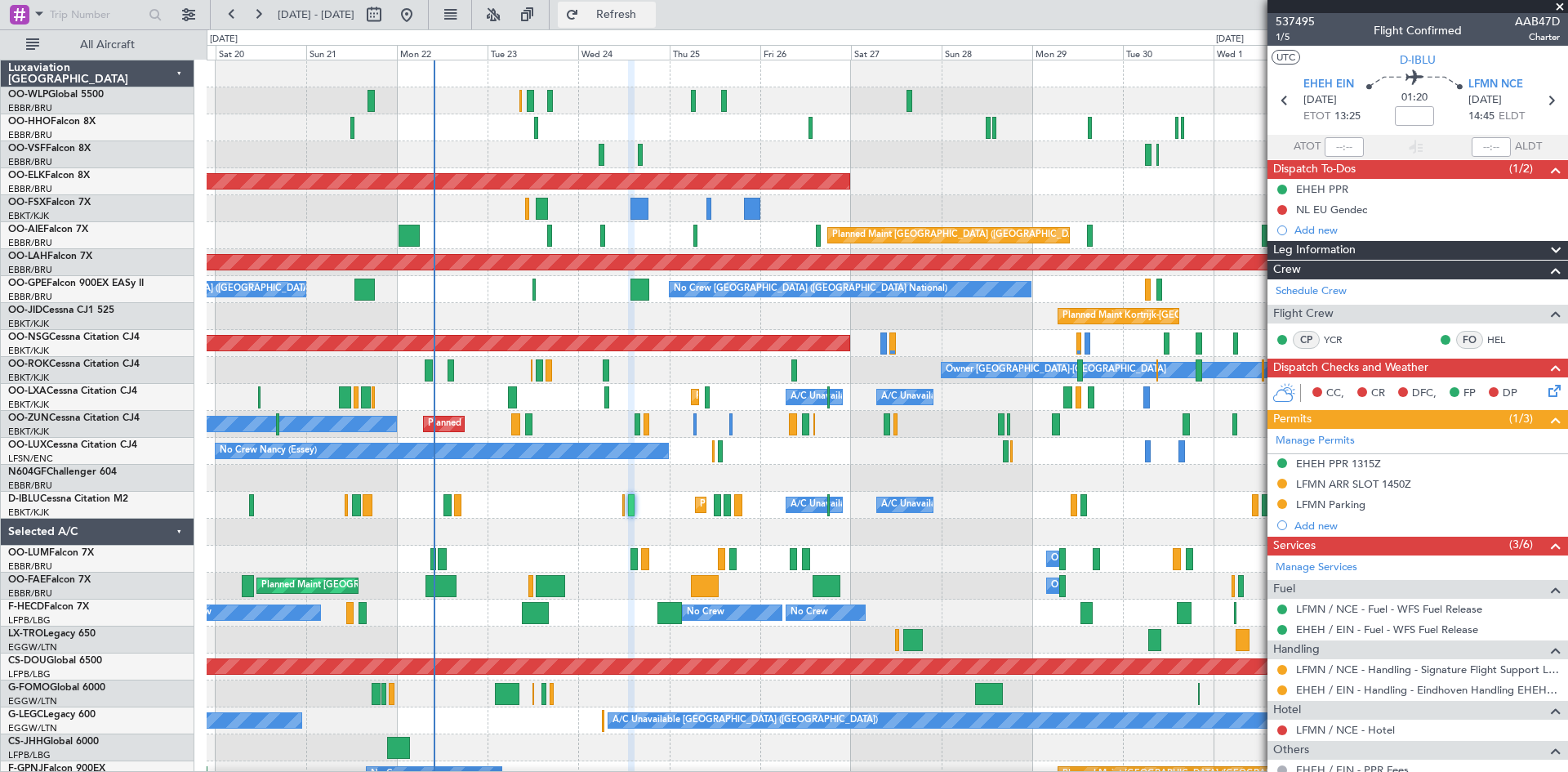
click at [651, 16] on span "Refresh" at bounding box center [616, 14] width 69 height 11
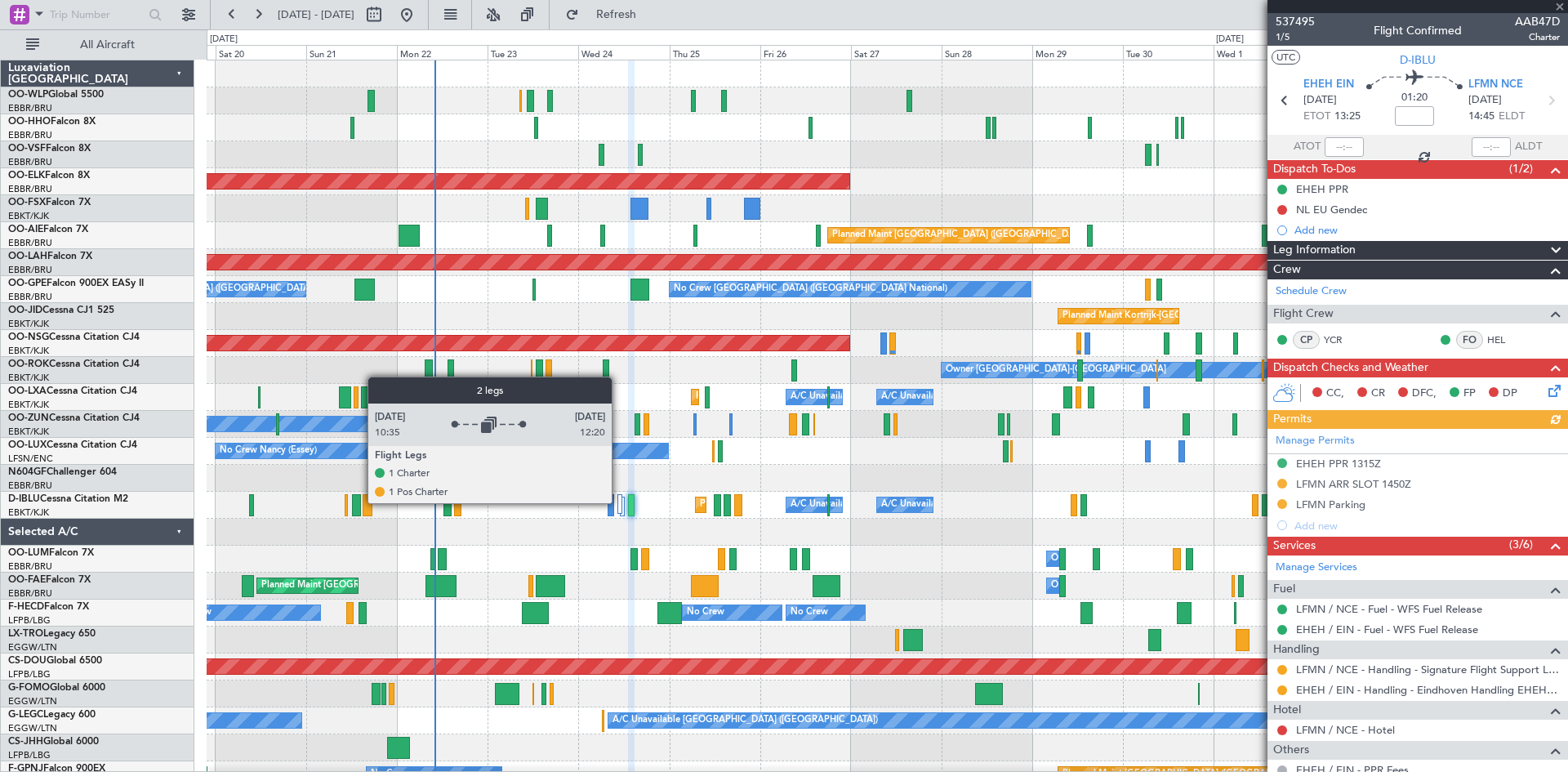
click at [619, 503] on div at bounding box center [619, 505] width 5 height 20
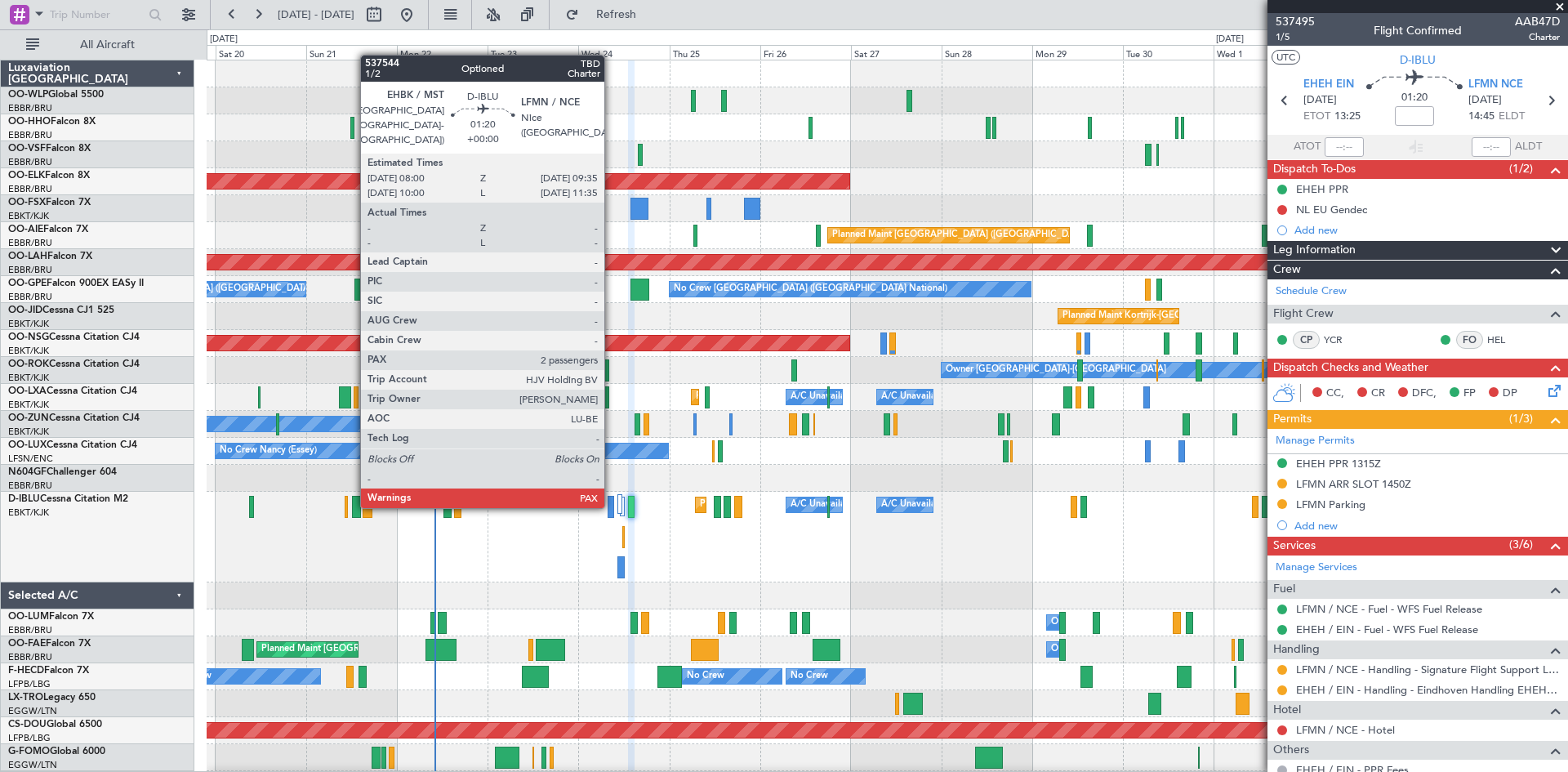
click at [612, 507] on div at bounding box center [610, 507] width 7 height 22
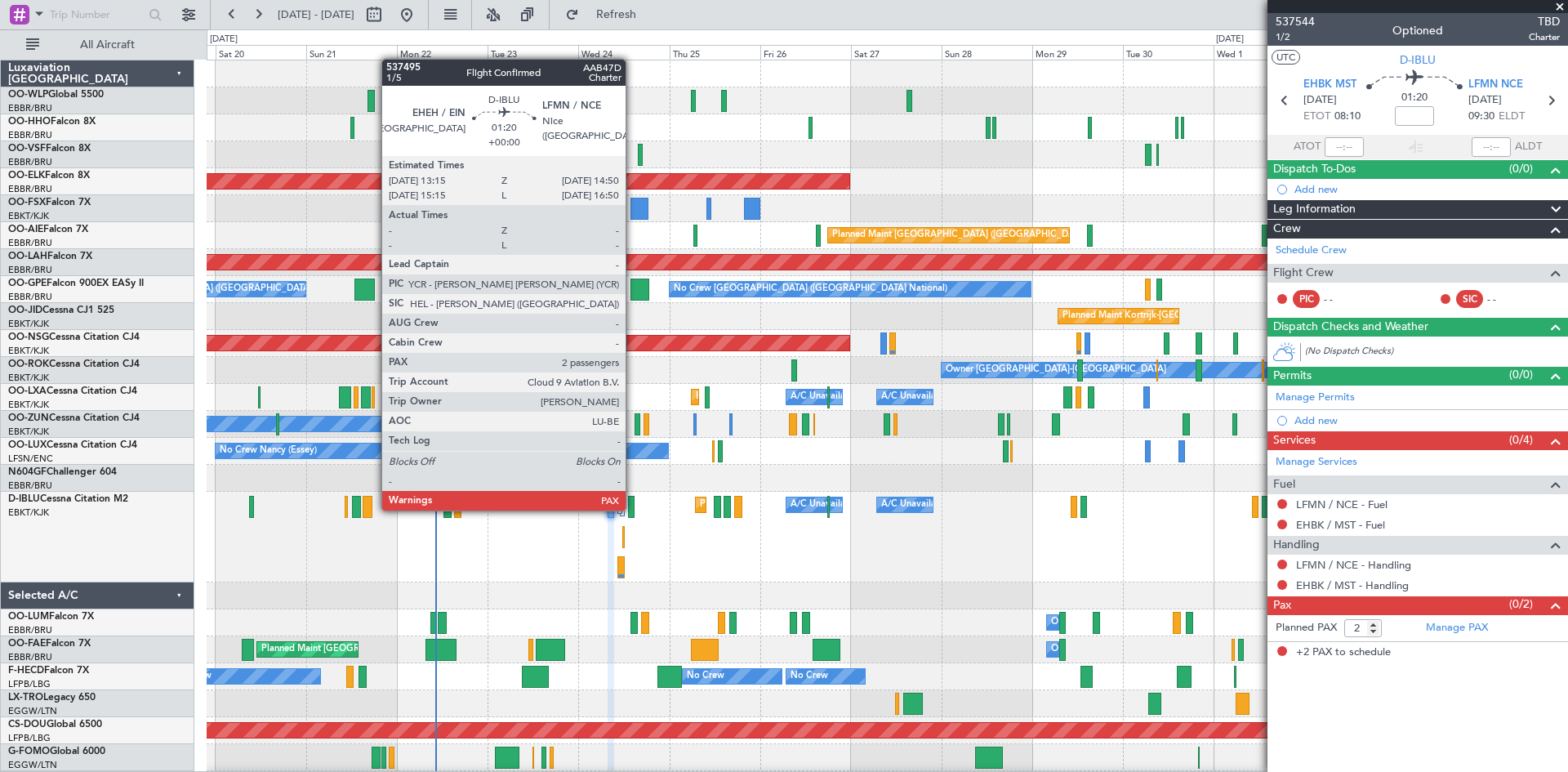
click at [633, 509] on div at bounding box center [631, 507] width 7 height 22
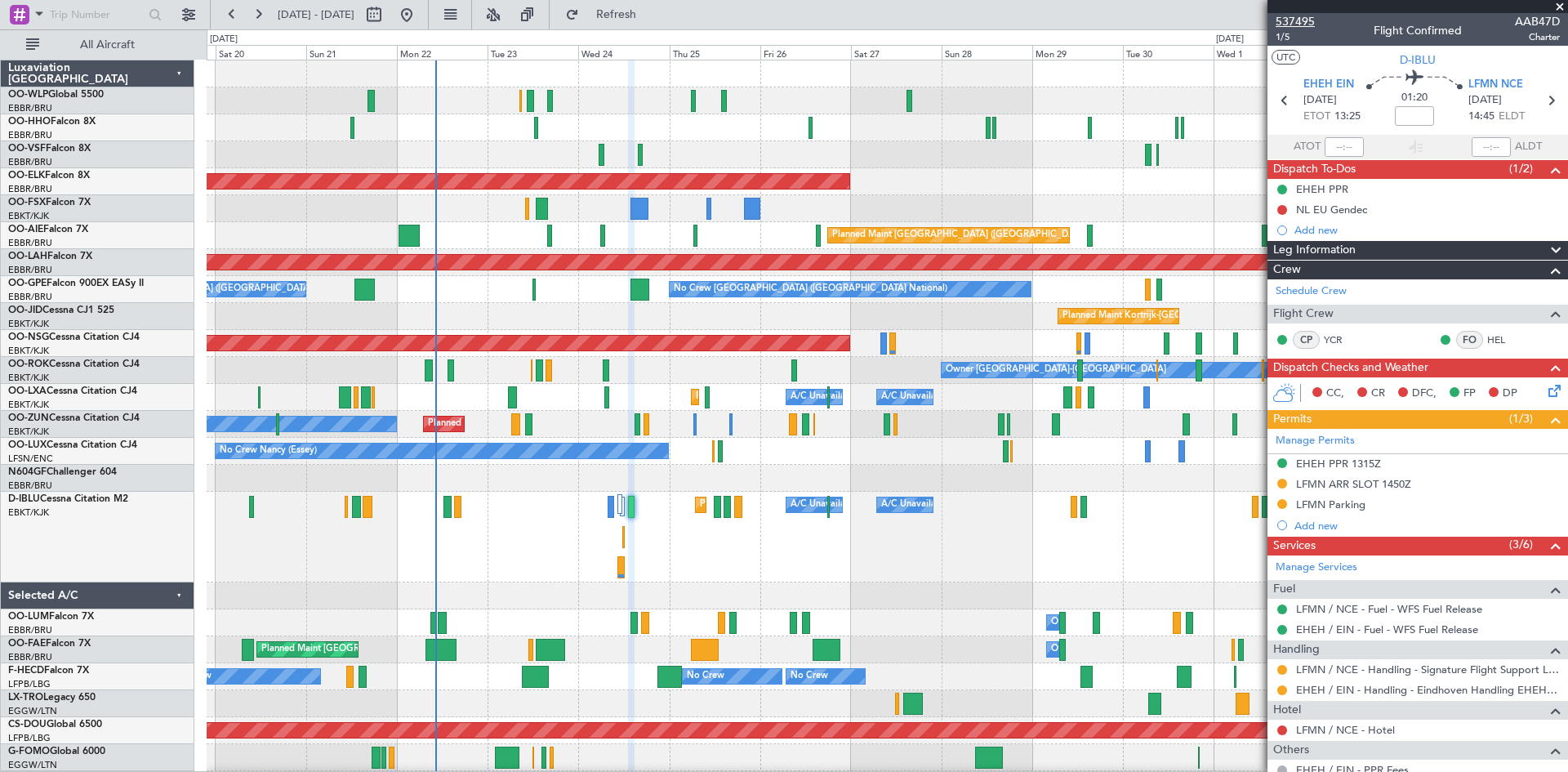
click at [1311, 20] on span "537495" at bounding box center [1294, 21] width 39 height 17
click at [643, 20] on span "Refresh" at bounding box center [616, 14] width 69 height 11
click at [640, 16] on span "Refresh" at bounding box center [616, 14] width 69 height 11
click at [651, 9] on span "Refresh" at bounding box center [616, 14] width 69 height 11
click at [651, 9] on span "Refreshing..." at bounding box center [616, 14] width 69 height 11
